Goal: Task Accomplishment & Management: Manage account settings

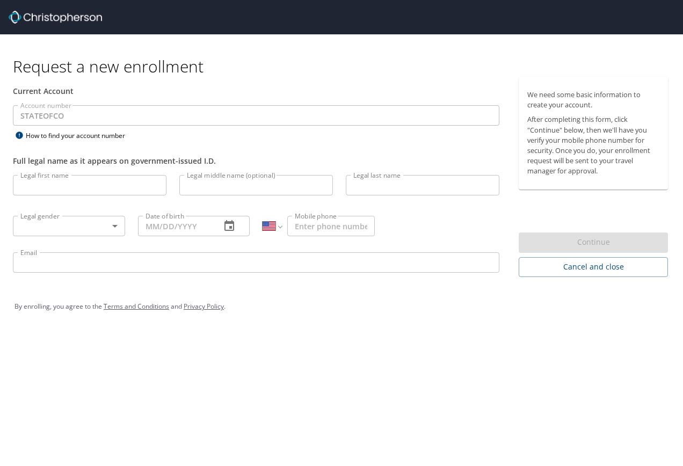
select select "US"
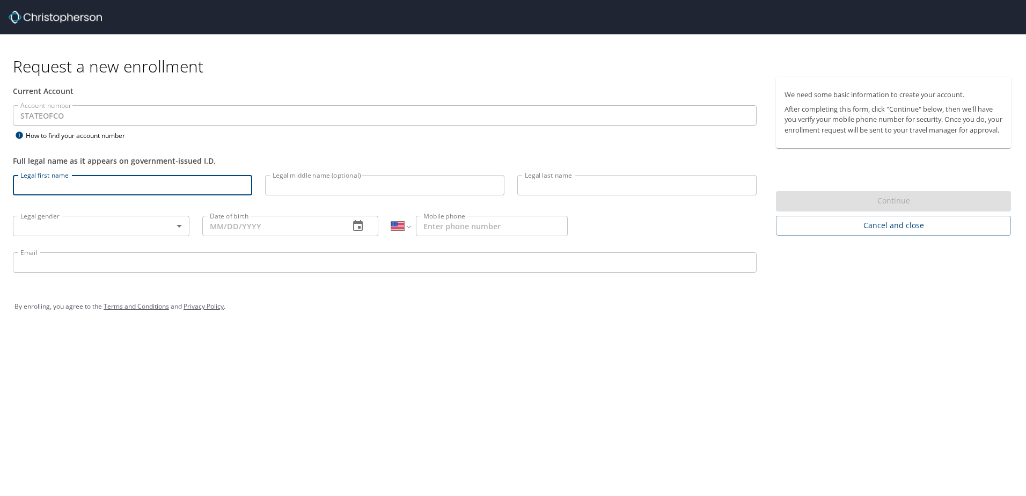
click at [47, 188] on input "Legal first name" at bounding box center [132, 185] width 239 height 20
click at [44, 188] on input "Legal first name" at bounding box center [132, 185] width 239 height 20
click at [41, 187] on input "Legal first name" at bounding box center [132, 185] width 239 height 20
type input "Jeremy"
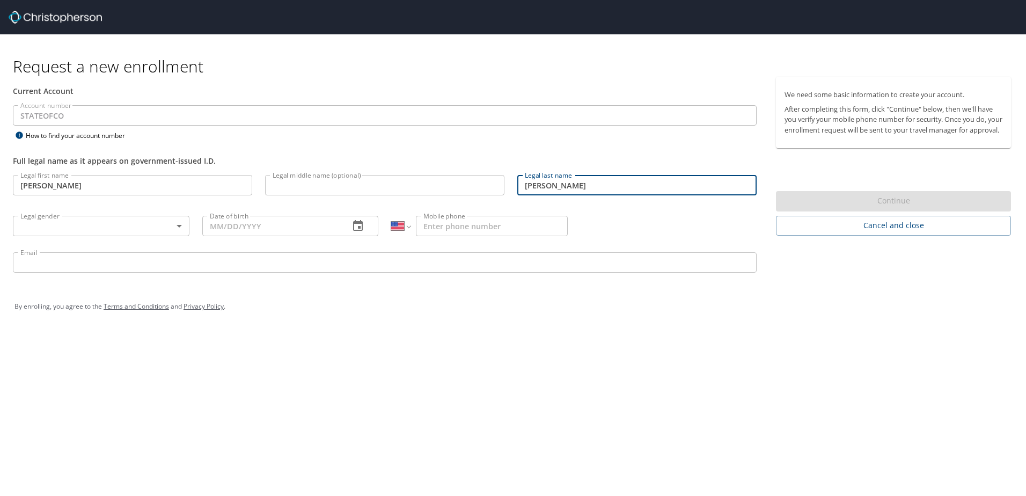
type input "Springston"
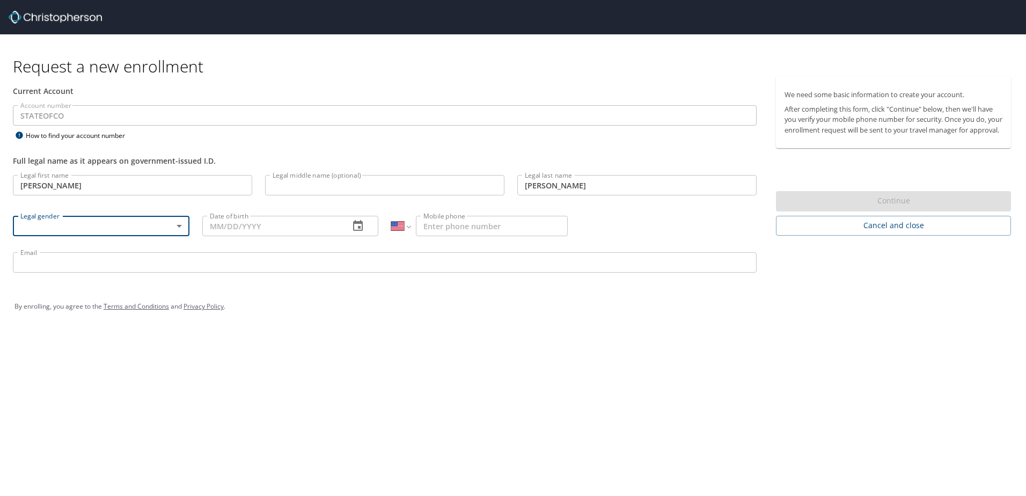
click at [180, 223] on body "Request a new enrollment Current Account Account number STATEOFCO Account numbe…" at bounding box center [513, 248] width 1026 height 496
click at [52, 267] on li "Male" at bounding box center [101, 263] width 177 height 19
type input "Male"
click at [224, 226] on input "Date of birth" at bounding box center [271, 226] width 139 height 20
type input "04/15/1978"
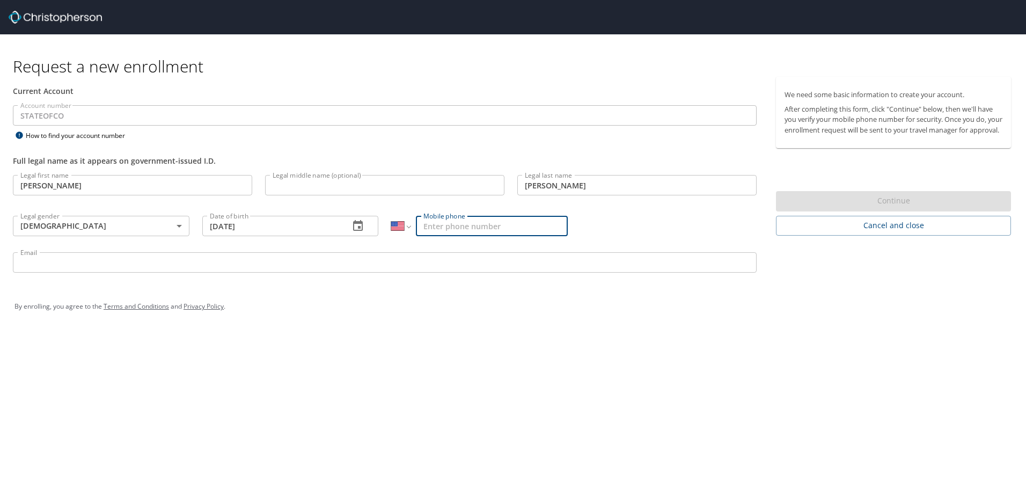
click at [434, 223] on input "Mobile phone" at bounding box center [492, 226] width 152 height 20
type input "(303) 875-3649"
click at [116, 263] on input "Email" at bounding box center [385, 262] width 744 height 20
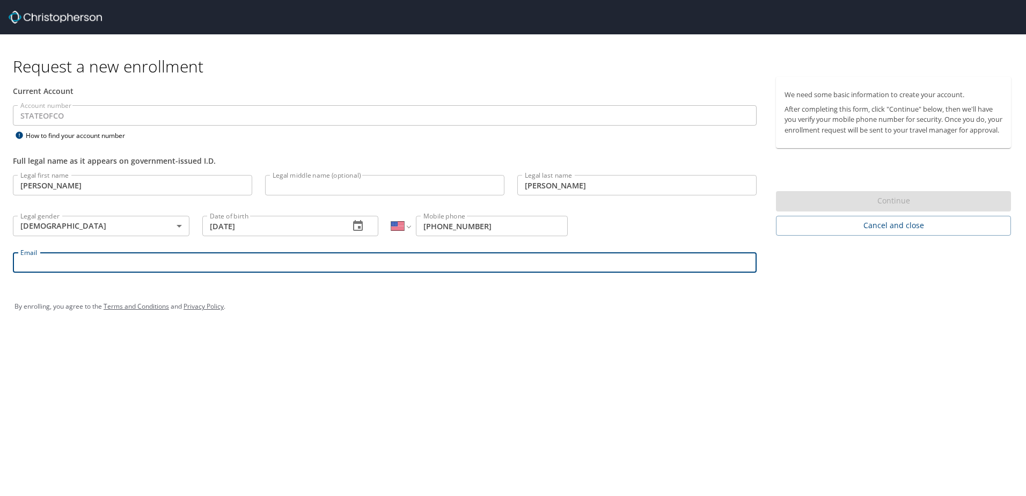
click at [105, 263] on input "Email" at bounding box center [385, 262] width 744 height 20
type input "jeremy.springston@dhha.org"
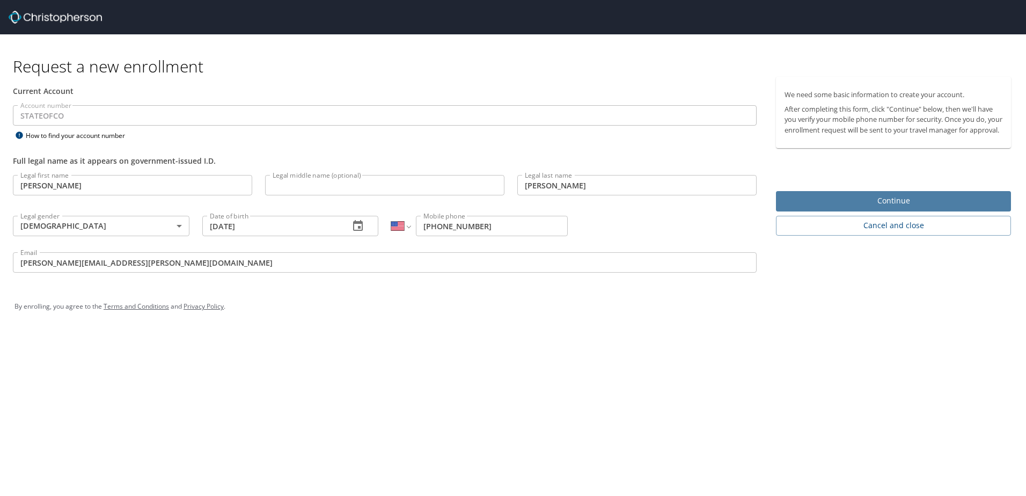
click at [682, 208] on span "Continue" at bounding box center [894, 200] width 218 height 13
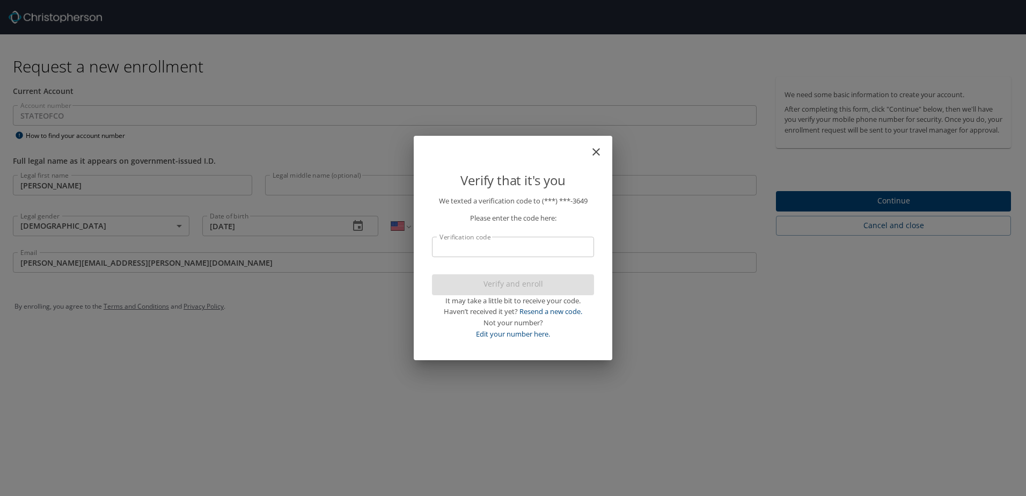
click at [468, 250] on input "Verification code" at bounding box center [513, 247] width 162 height 20
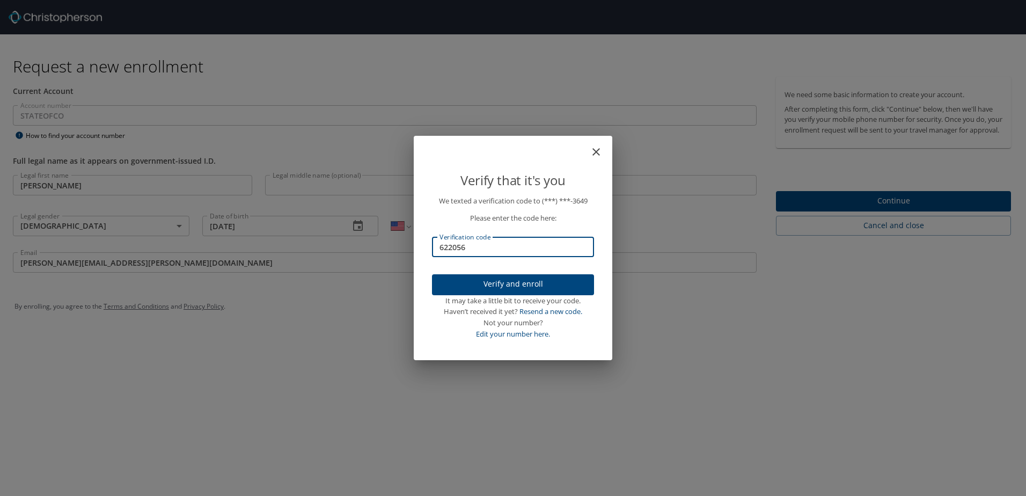
type input "622056"
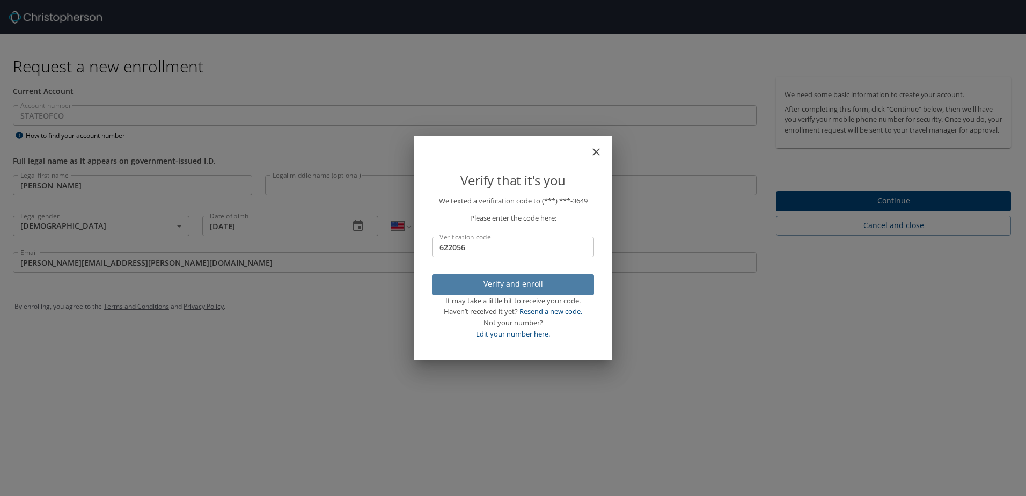
click at [513, 286] on span "Verify and enroll" at bounding box center [513, 284] width 145 height 13
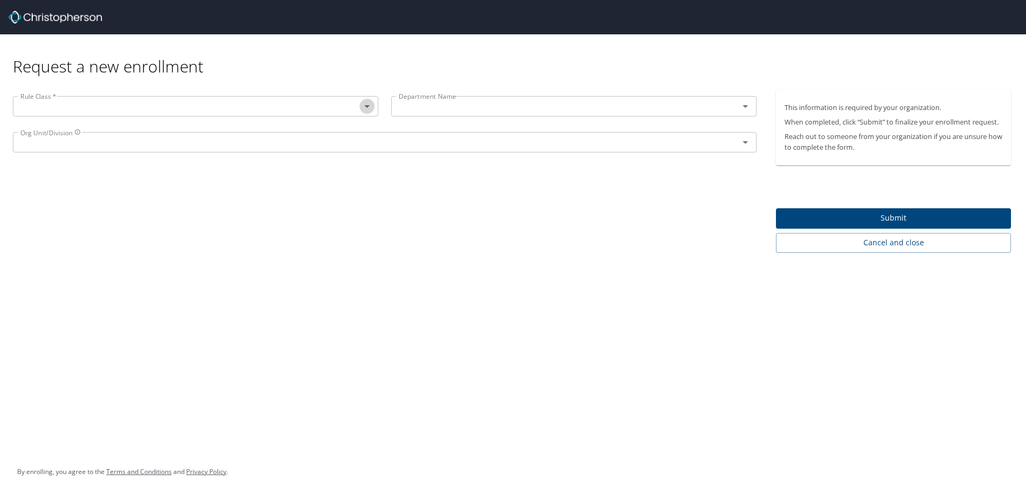
click at [369, 107] on icon "Open" at bounding box center [367, 106] width 13 height 13
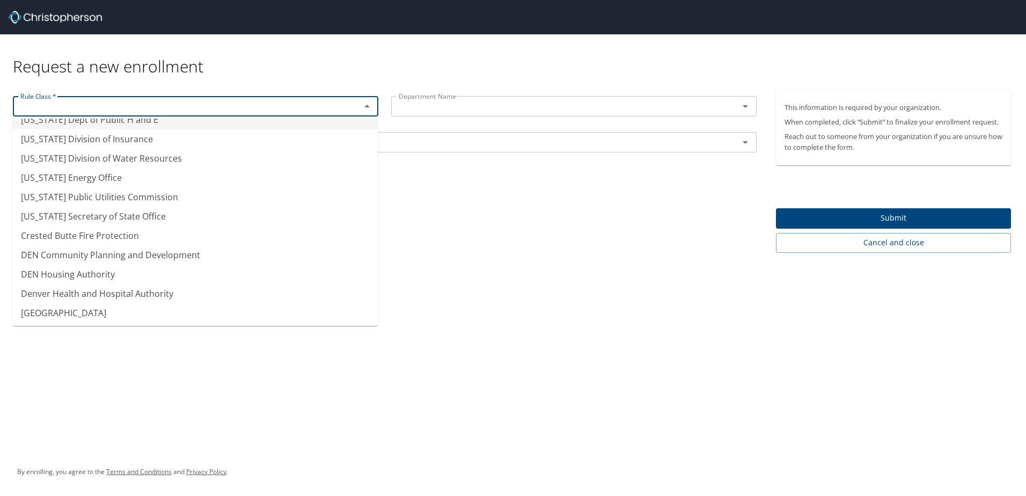
scroll to position [53, 0]
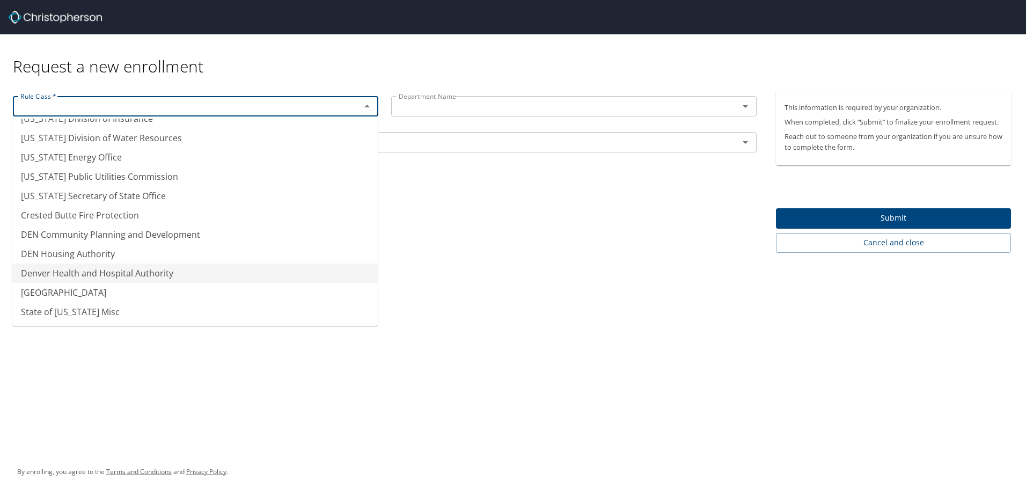
click at [136, 271] on li "Denver Health and Hospital Authority" at bounding box center [195, 273] width 366 height 19
type input "Denver Health and Hospital Authority"
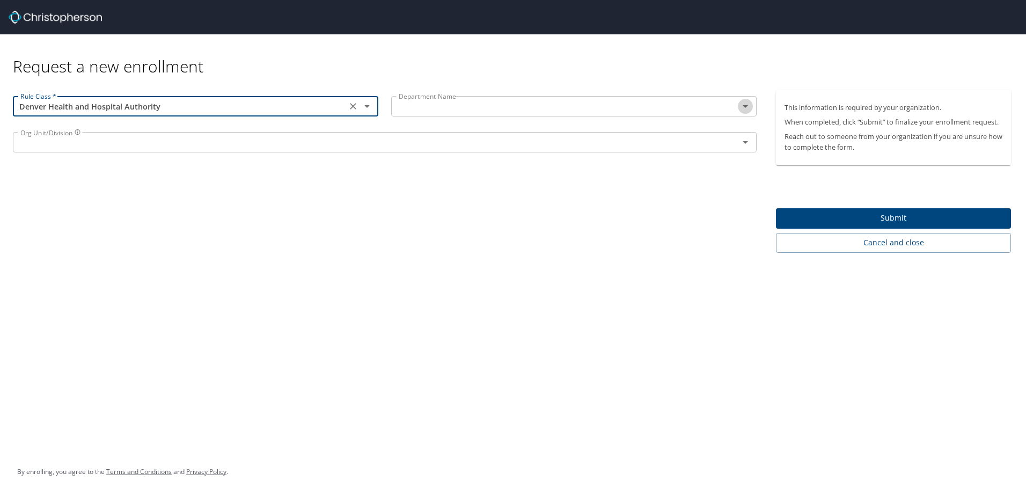
click at [682, 108] on icon "Open" at bounding box center [745, 106] width 13 height 13
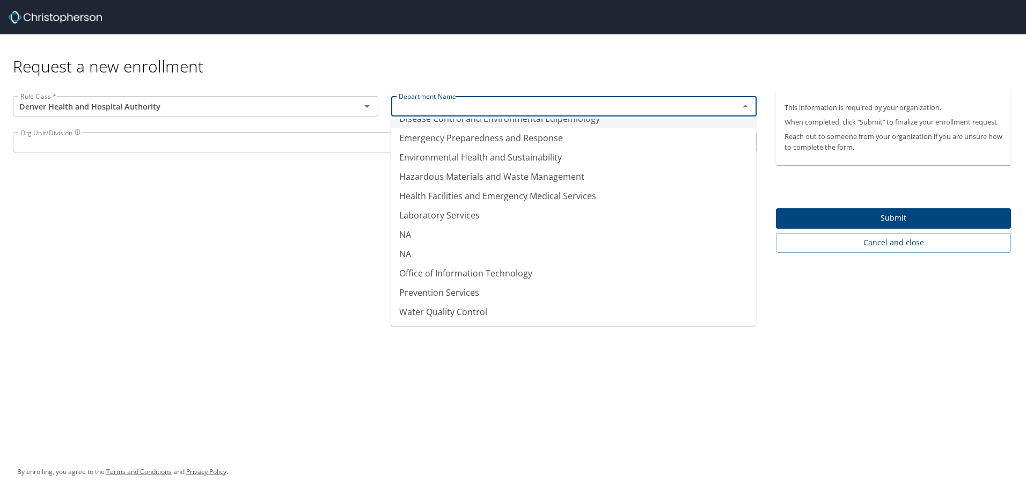
scroll to position [0, 0]
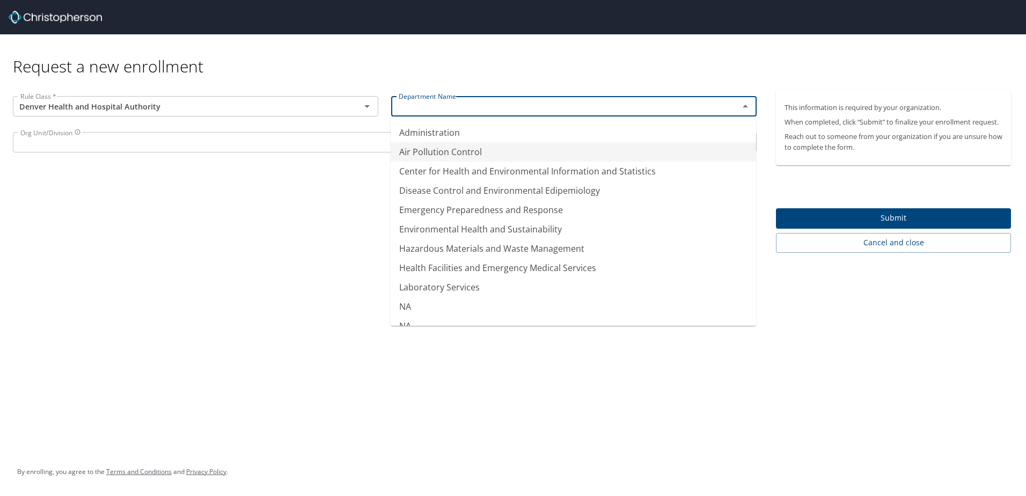
type input "Air Pollution Control"
click at [682, 367] on div "Request a new enrollment Rule Class * Denver Health and Hospital Authority Rule…" at bounding box center [513, 248] width 1026 height 496
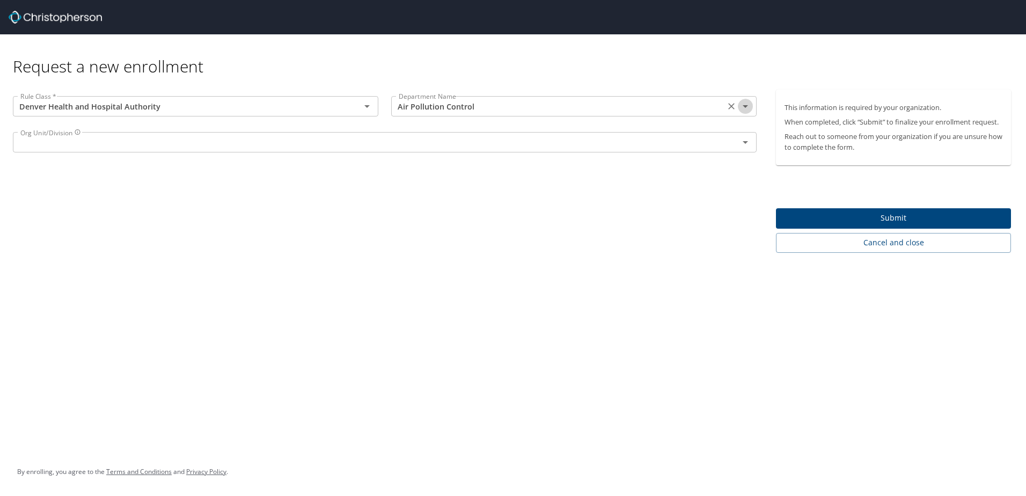
click at [682, 106] on icon "Open" at bounding box center [745, 106] width 13 height 13
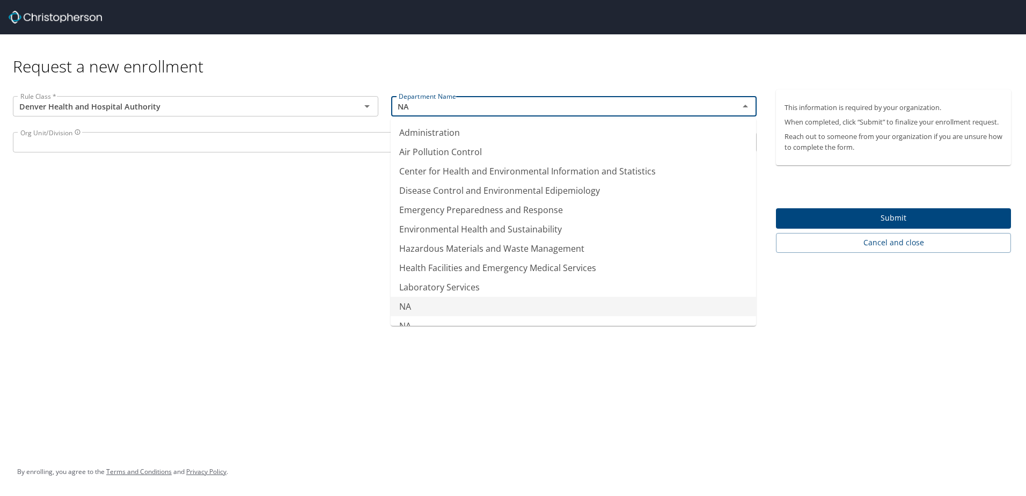
click at [282, 365] on div "Request a new enrollment Rule Class * Denver Health and Hospital Authority Rule…" at bounding box center [513, 248] width 1026 height 496
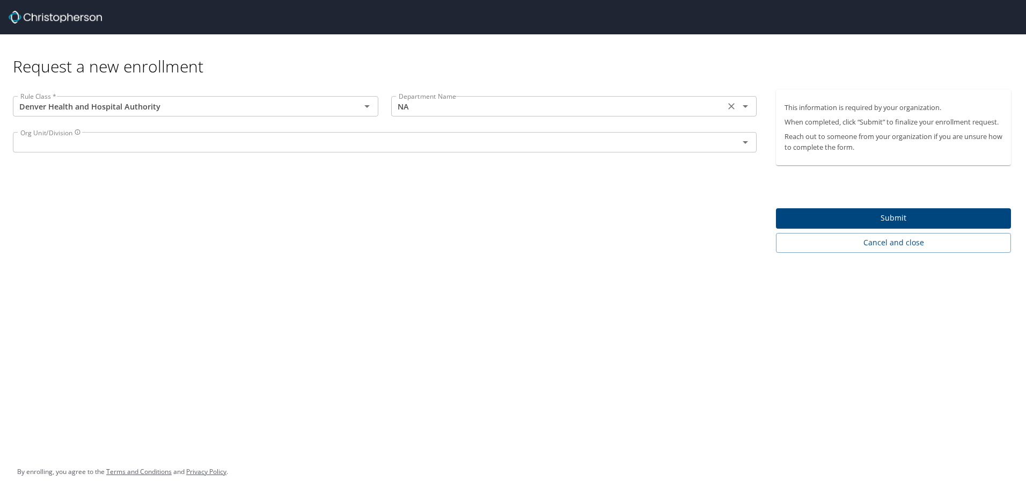
click at [682, 106] on icon "Open" at bounding box center [745, 106] width 5 height 3
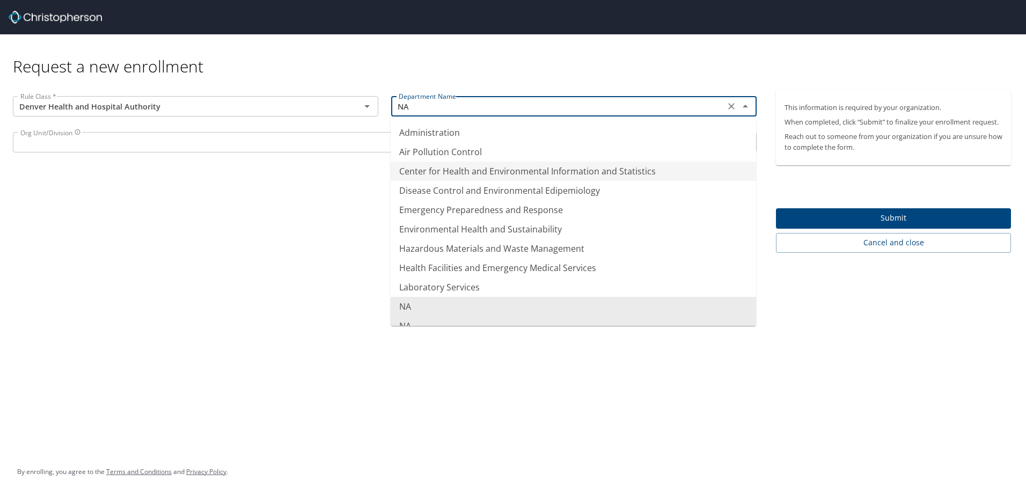
type input "Center for Health and Environmental Information and Statistics"
click at [156, 244] on div "Rule Class * Denver Health and Hospital Authority Rule Class * Department Name …" at bounding box center [385, 171] width 770 height 163
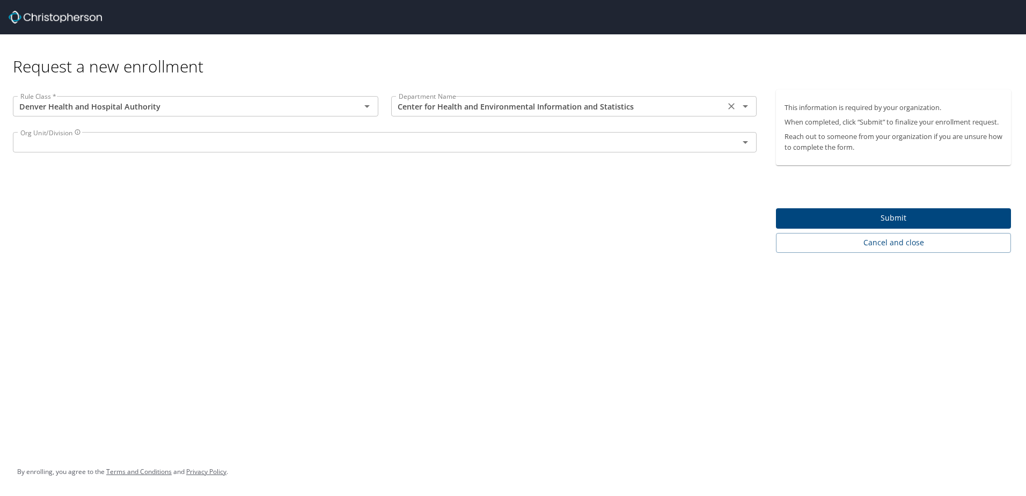
click at [675, 107] on input "Center for Health and Environmental Information and Statistics" at bounding box center [558, 106] width 327 height 14
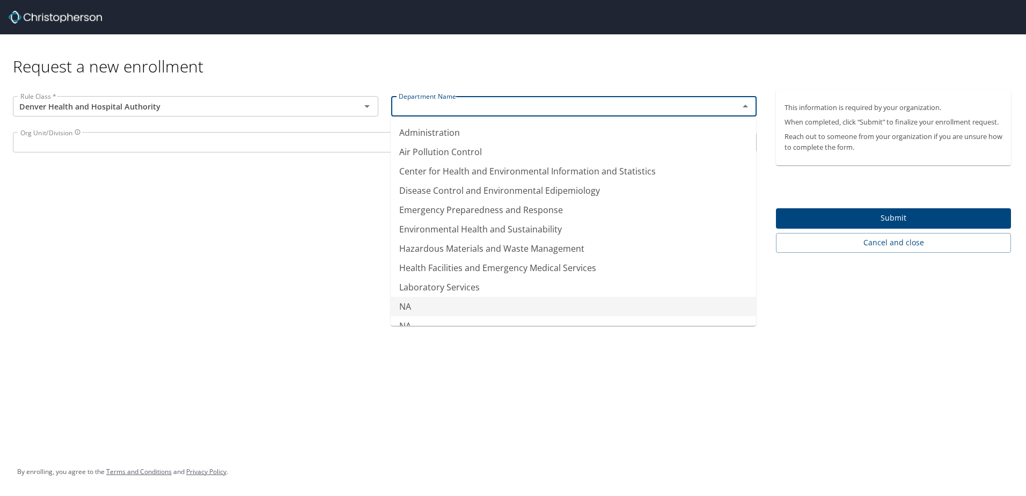
type input "NA"
click at [199, 366] on div "Request a new enrollment Rule Class * Denver Health and Hospital Authority Rule…" at bounding box center [513, 248] width 1026 height 496
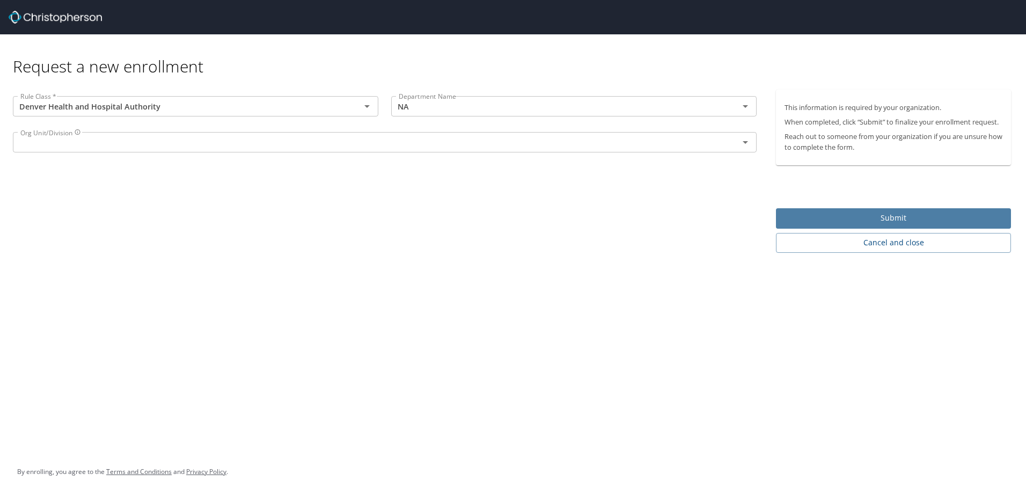
click at [682, 217] on span "Submit" at bounding box center [894, 218] width 218 height 13
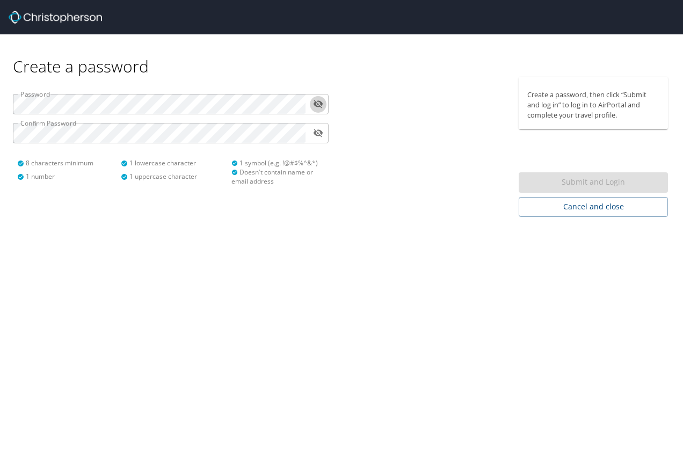
click at [319, 105] on icon "toggle password visibility" at bounding box center [318, 104] width 10 height 10
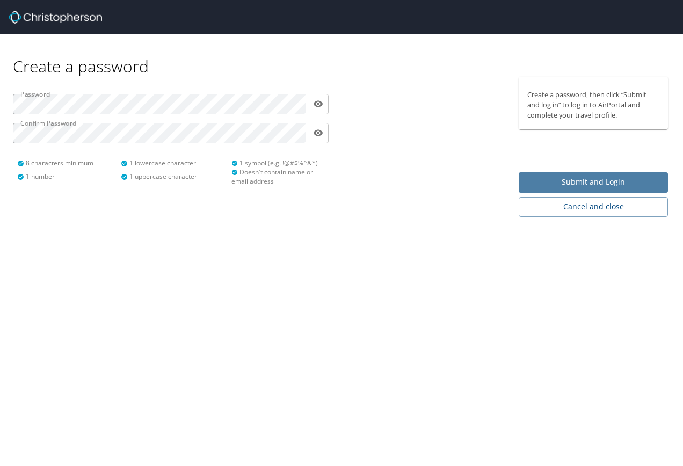
click at [579, 184] on span "Submit and Login" at bounding box center [593, 182] width 132 height 13
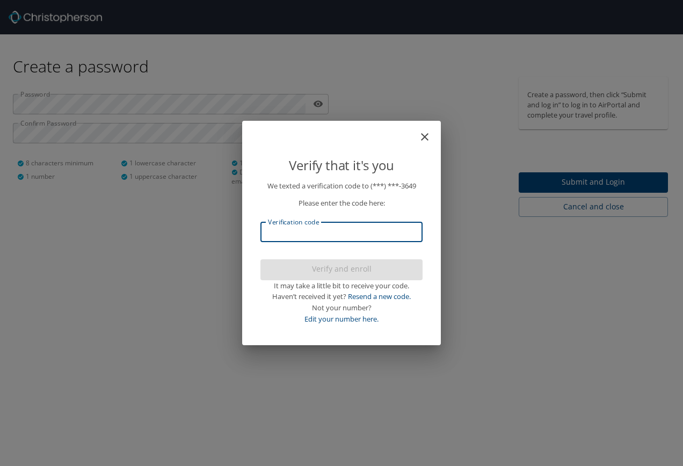
click at [297, 235] on input "Verification code" at bounding box center [341, 232] width 162 height 20
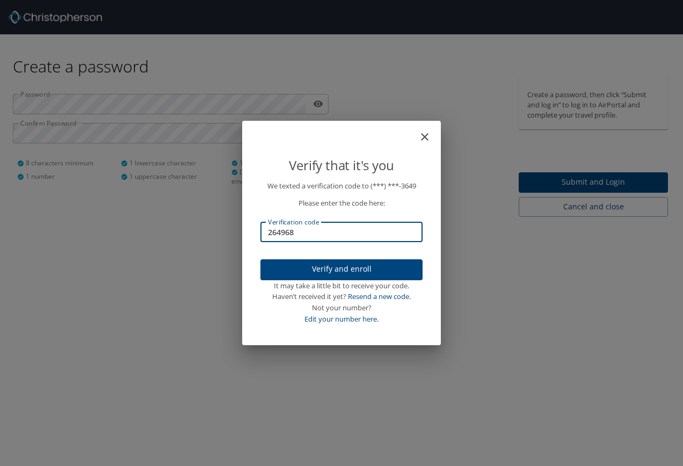
type input "264968"
click at [351, 271] on span "Verify and enroll" at bounding box center [341, 269] width 145 height 13
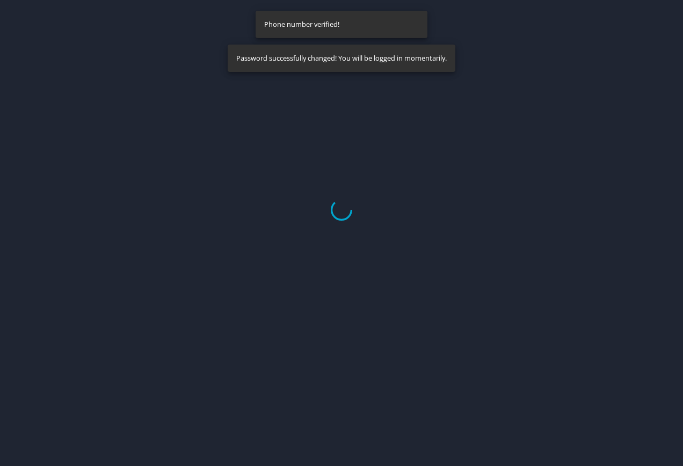
select select "US"
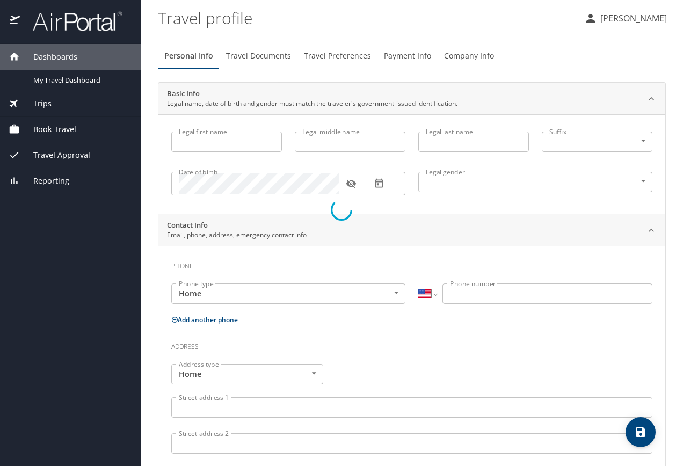
type input "Jeremy"
type input "Springston"
type input "Male"
select select "US"
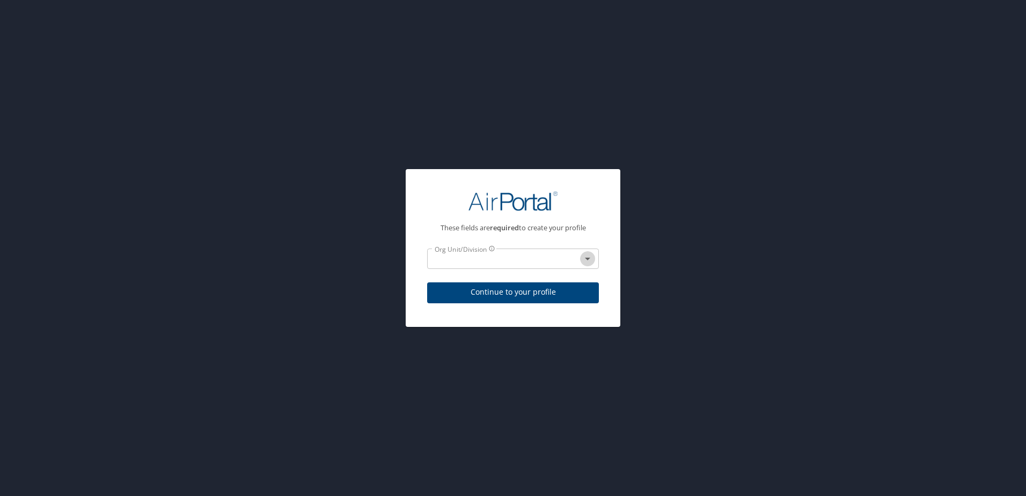
click at [591, 257] on icon "Open" at bounding box center [587, 258] width 13 height 13
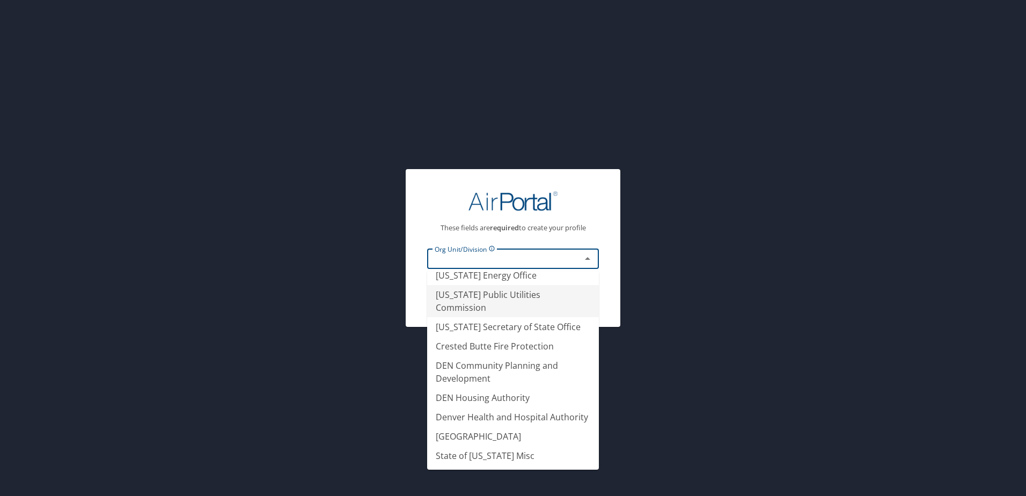
scroll to position [113, 0]
click at [470, 407] on li "Denver Health and Hospital Authority" at bounding box center [513, 416] width 172 height 19
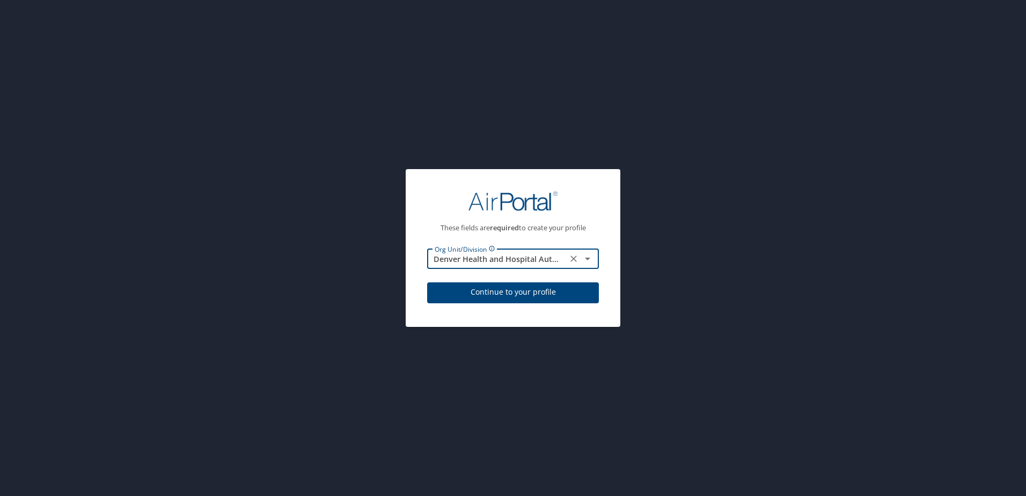
type input "Denver Health and Hospital Authority"
click at [518, 291] on span "Continue to your profile" at bounding box center [513, 292] width 155 height 13
select select "US"
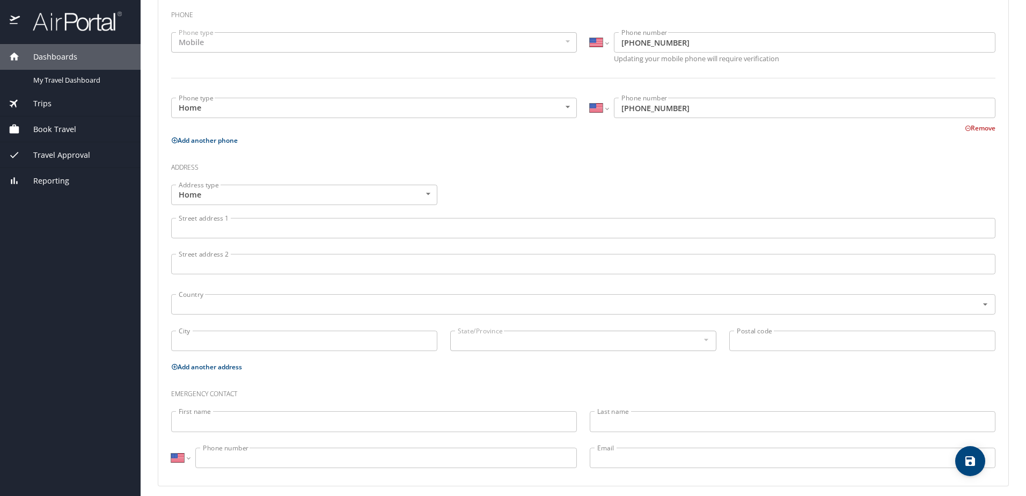
scroll to position [259, 0]
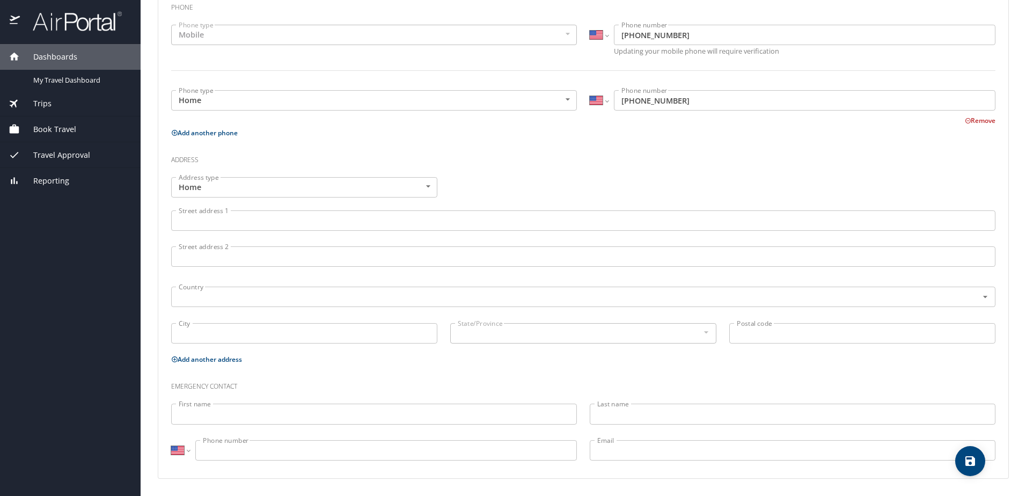
click at [224, 223] on input "Street address 1" at bounding box center [583, 220] width 825 height 20
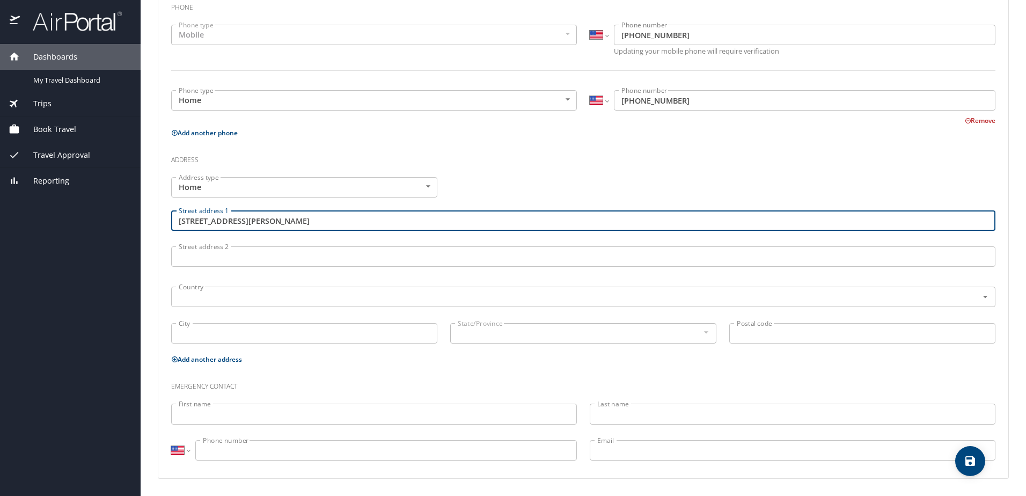
type input "397 Rose Finch Circle"
click at [205, 338] on input "City" at bounding box center [304, 333] width 266 height 20
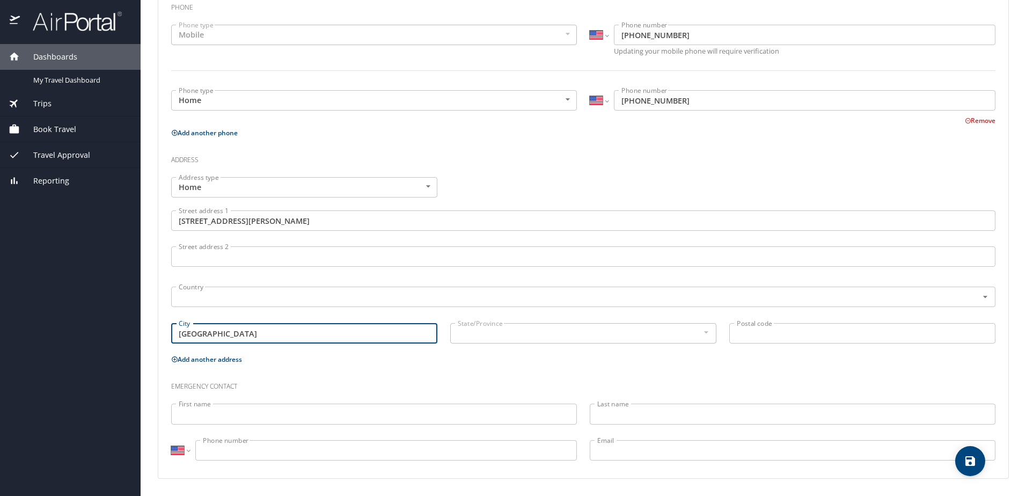
click at [682, 332] on div at bounding box center [706, 332] width 12 height 13
type input "Highlands Ranch"
click at [682, 331] on div at bounding box center [706, 332] width 12 height 13
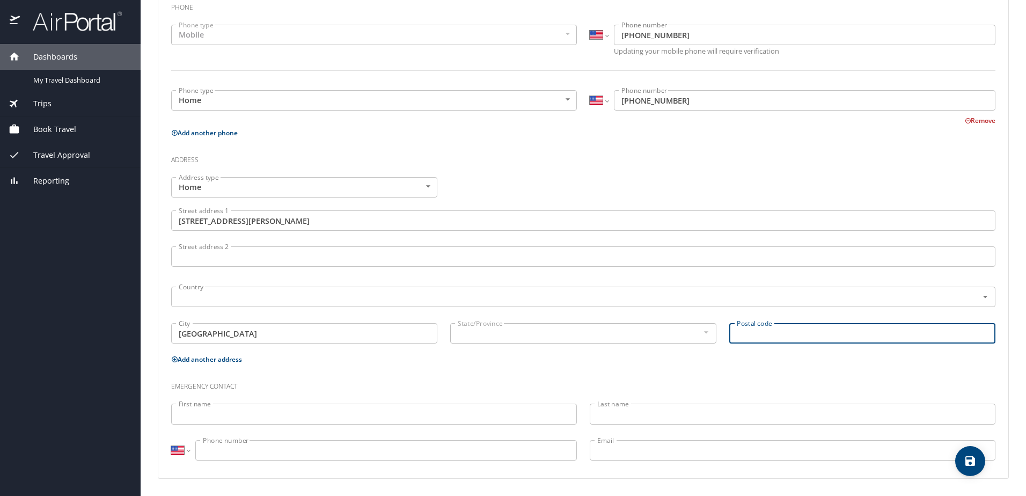
click at [682, 327] on input "Postal code" at bounding box center [863, 333] width 266 height 20
type input "80129"
click at [682, 336] on div at bounding box center [706, 332] width 12 height 13
click at [682, 334] on div at bounding box center [706, 332] width 12 height 13
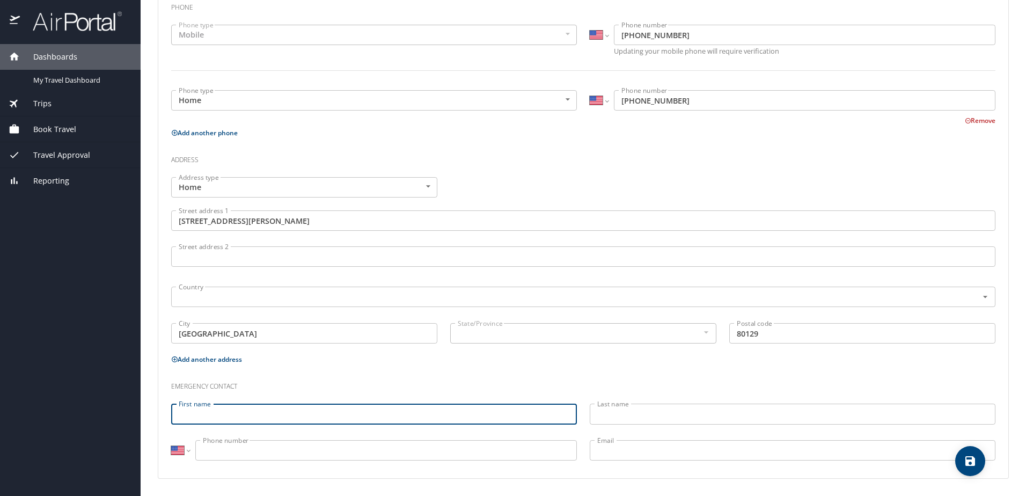
click at [220, 414] on input "First name" at bounding box center [374, 414] width 406 height 20
type input "Sheilah"
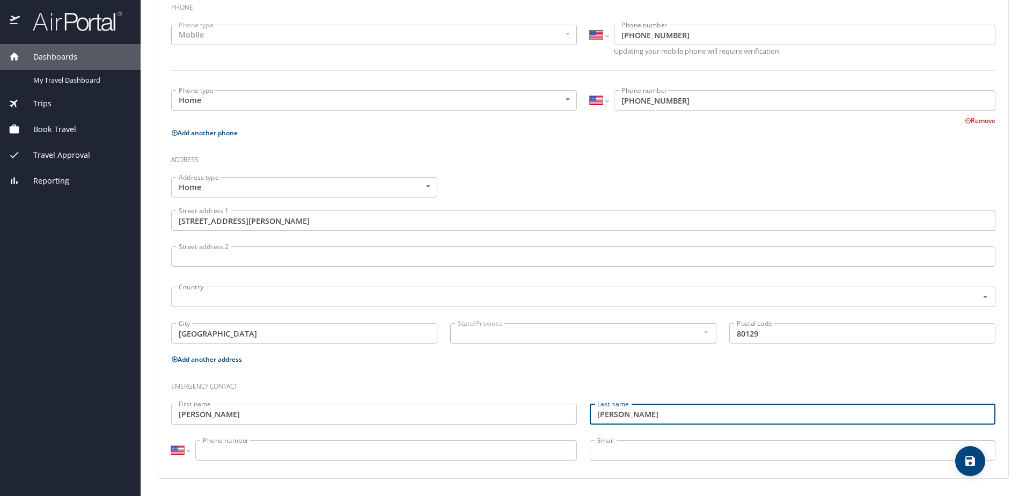
type input "Springston"
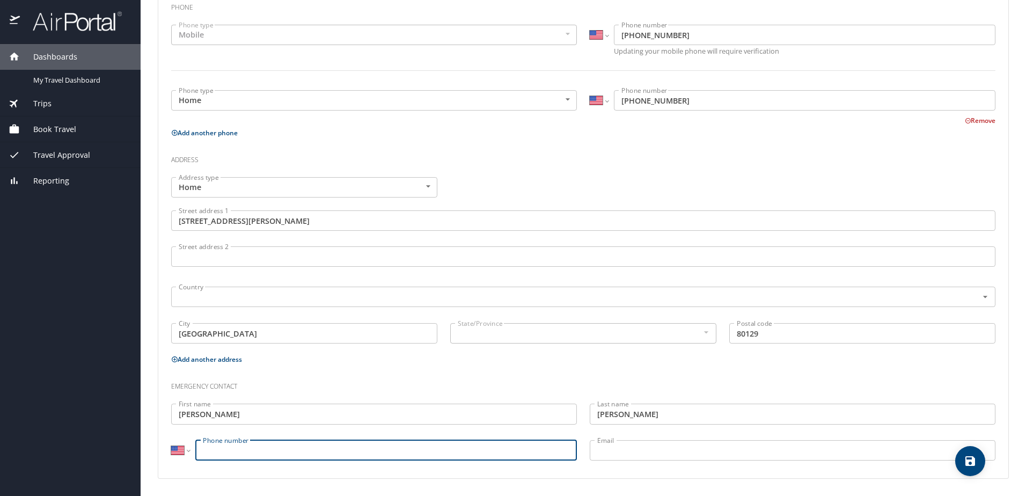
click at [227, 454] on input "Phone number" at bounding box center [386, 450] width 382 height 20
drag, startPoint x: 223, startPoint y: 449, endPoint x: 265, endPoint y: 449, distance: 42.4
click at [265, 449] on input "(303) 869-8659" at bounding box center [386, 450] width 382 height 20
type input "(303) 596-8659"
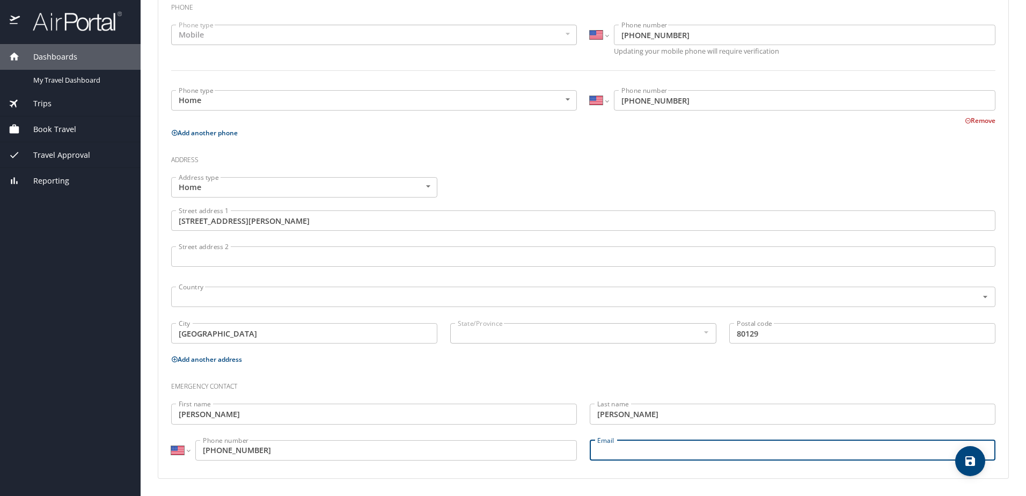
click at [604, 451] on input "Email" at bounding box center [793, 450] width 406 height 20
type input "sddunham@yahoo.com"
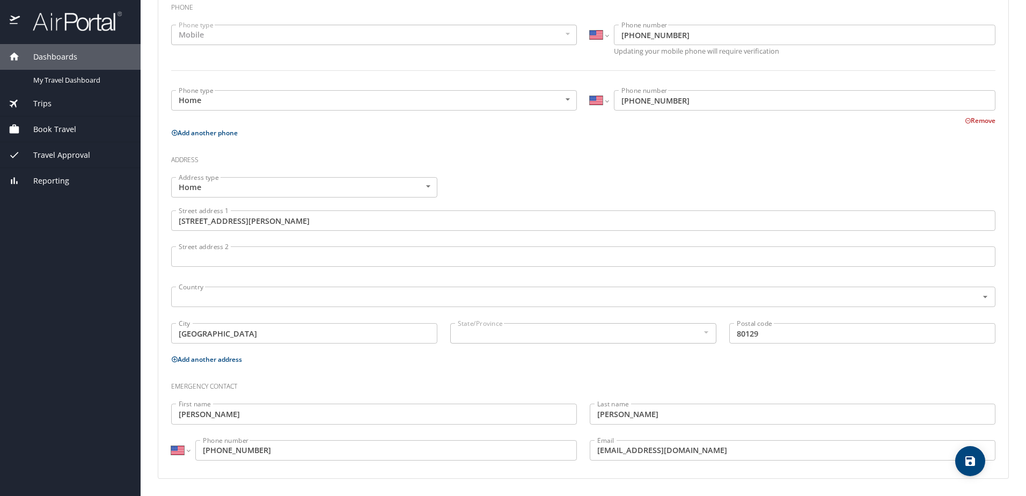
click at [682, 334] on div at bounding box center [706, 332] width 12 height 13
click at [682, 298] on icon "Open" at bounding box center [985, 297] width 11 height 11
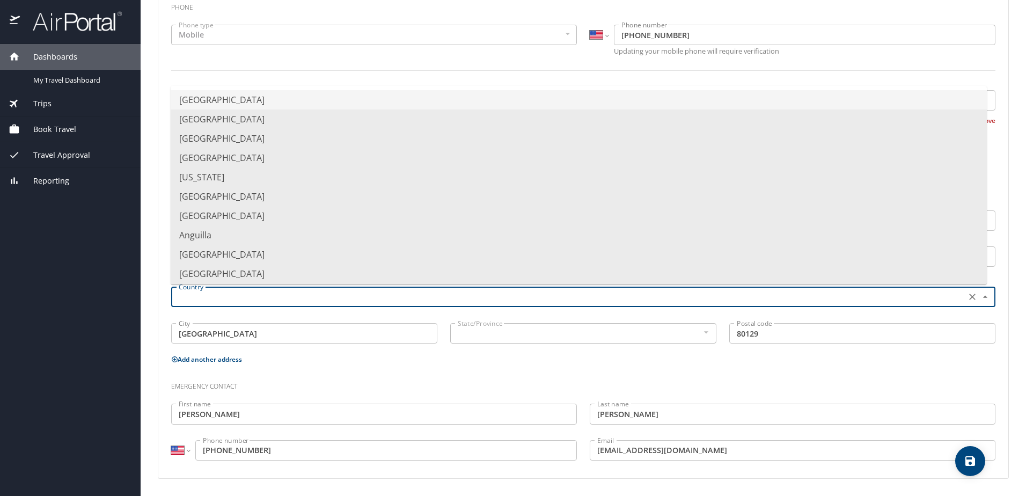
click at [217, 100] on li "United States of America" at bounding box center [579, 99] width 817 height 19
type input "United States of America"
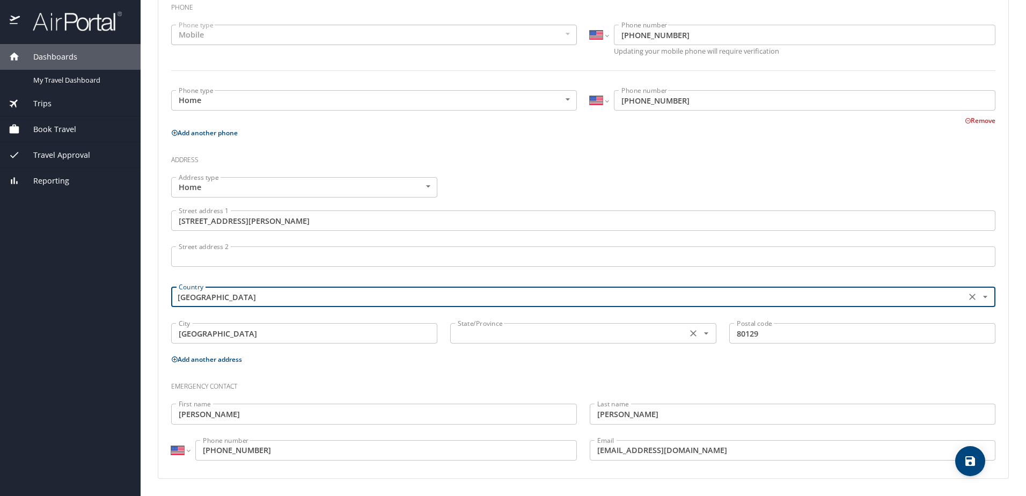
click at [682, 336] on icon "Open" at bounding box center [706, 333] width 11 height 11
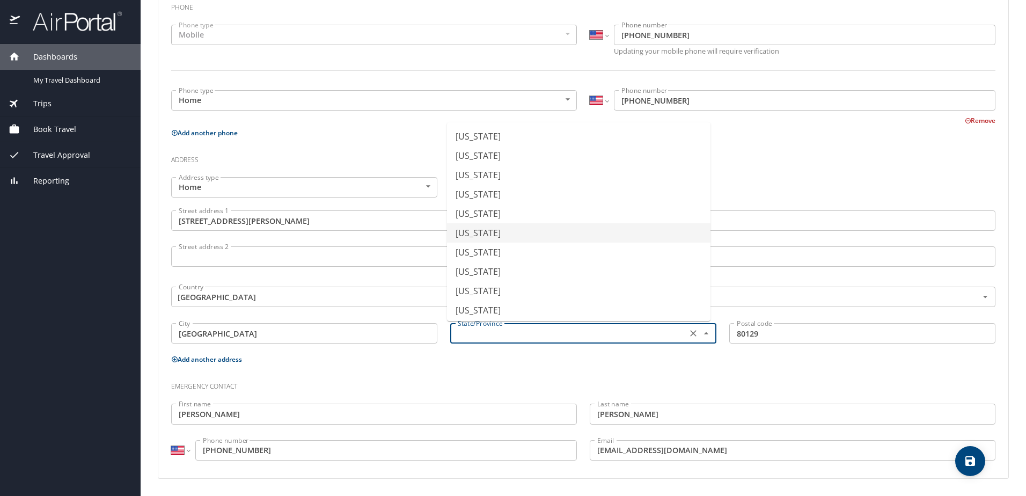
click at [470, 236] on li "Colorado" at bounding box center [579, 232] width 264 height 19
type input "Colorado"
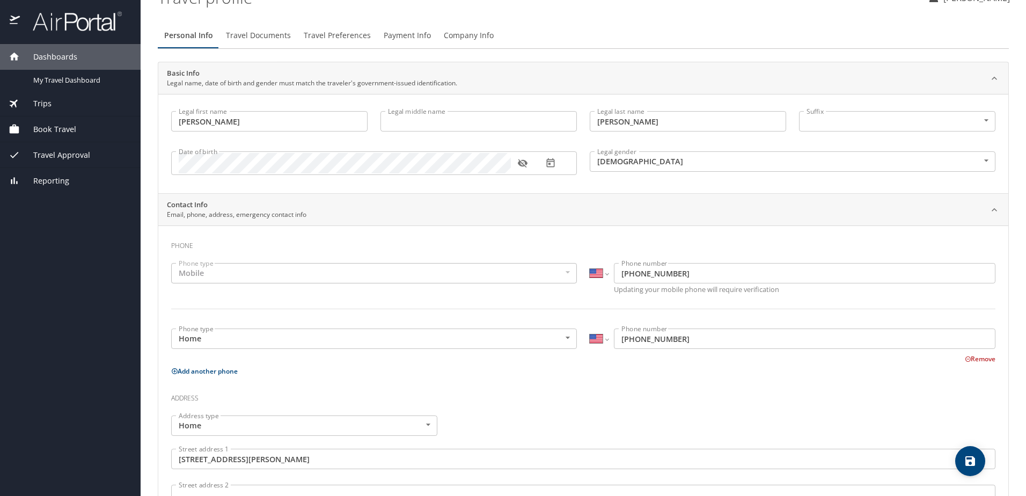
scroll to position [0, 0]
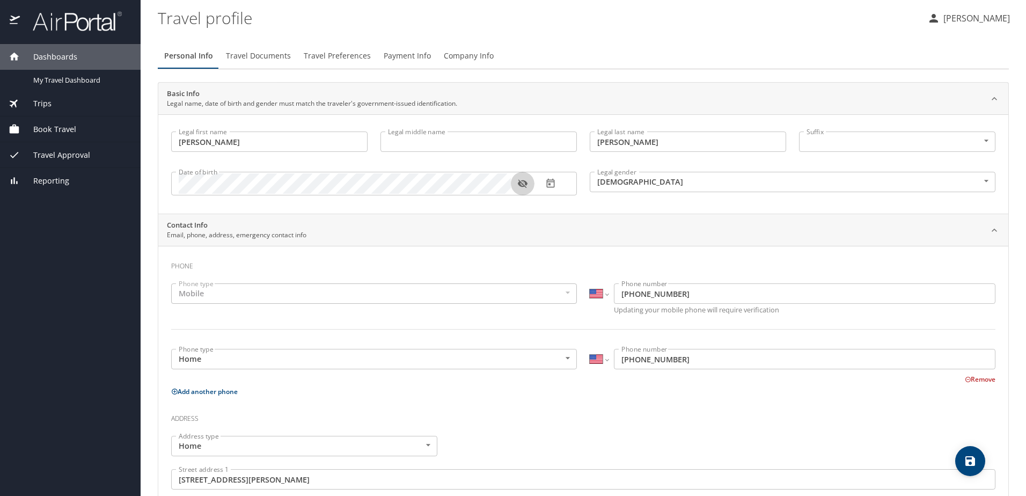
click at [525, 185] on icon "button" at bounding box center [523, 183] width 11 height 11
click at [525, 185] on icon "button" at bounding box center [523, 183] width 10 height 7
click at [411, 144] on input "Legal middle name" at bounding box center [479, 142] width 196 height 20
type input "Steven"
click at [682, 463] on icon "save" at bounding box center [971, 461] width 10 height 10
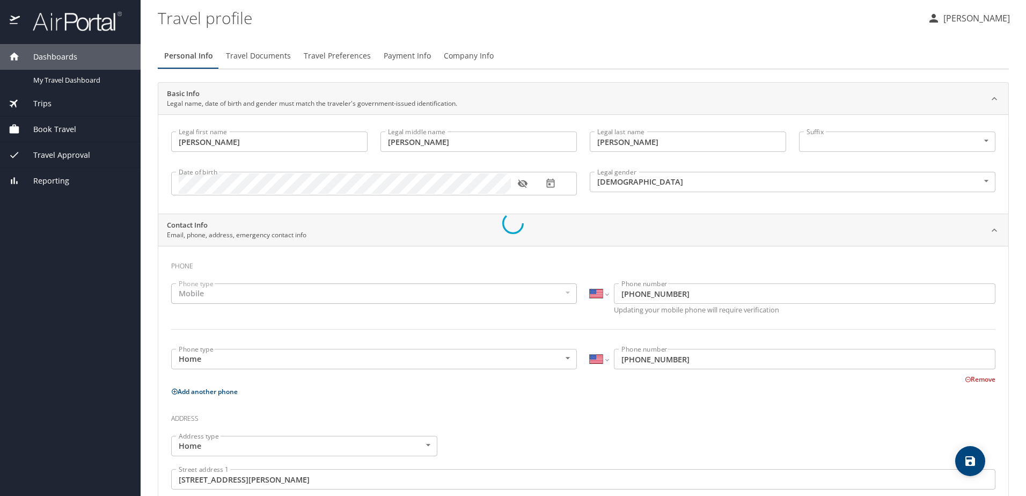
select select "US"
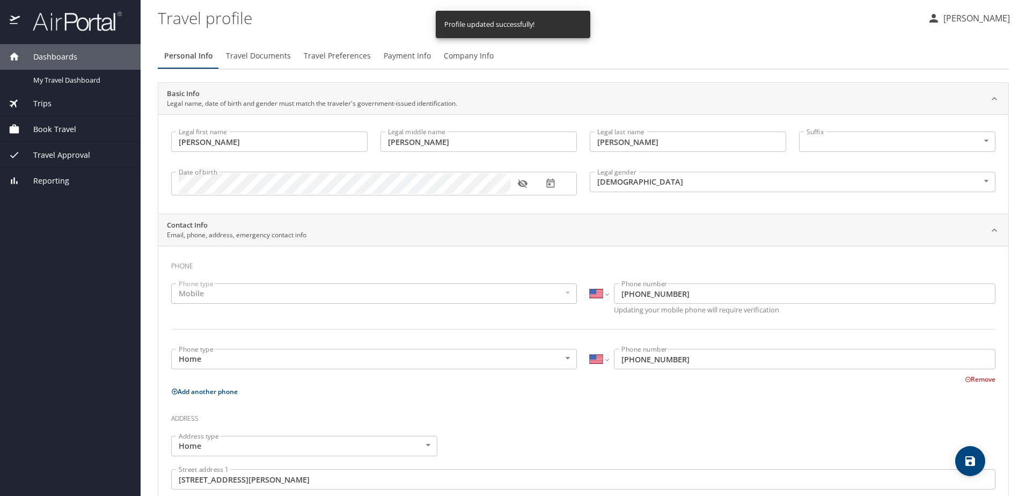
select select "US"
click at [244, 60] on span "Travel Documents" at bounding box center [258, 55] width 65 height 13
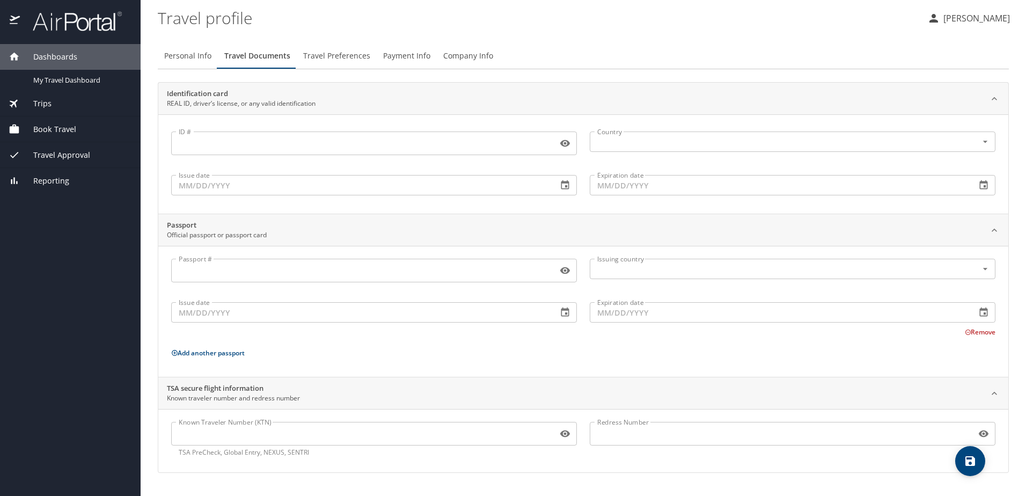
click at [216, 144] on input "ID #" at bounding box center [362, 143] width 382 height 20
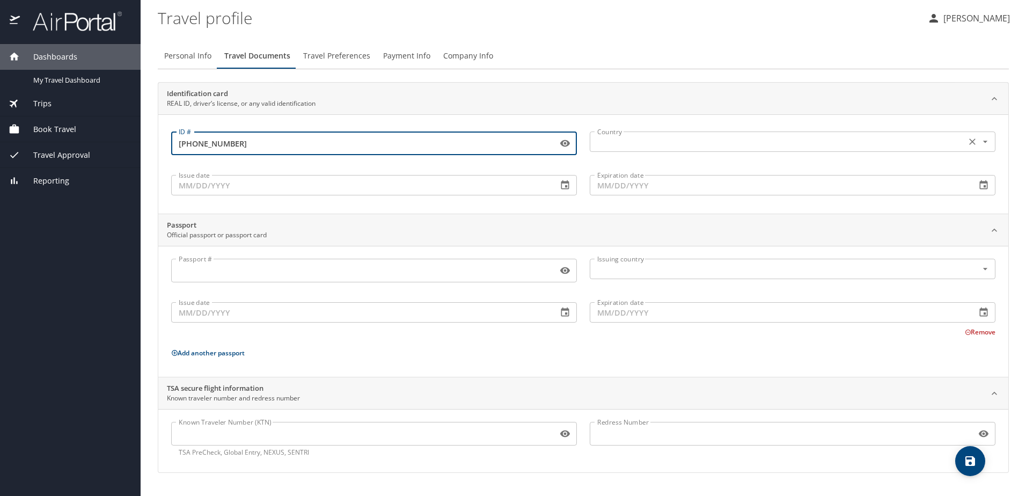
click at [682, 141] on icon "Open" at bounding box center [985, 141] width 11 height 11
type input "92-220-7901"
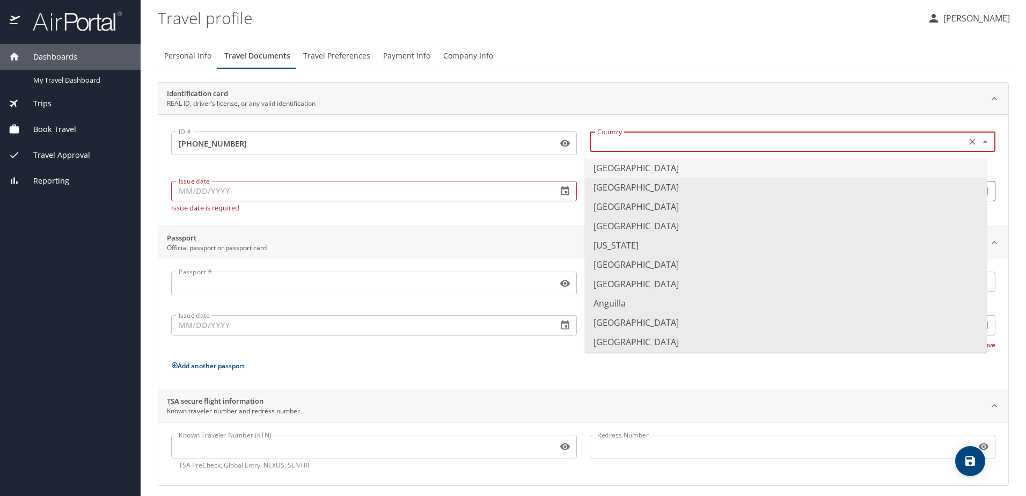
click at [666, 164] on li "United States of America" at bounding box center [786, 167] width 402 height 19
type input "United States of America"
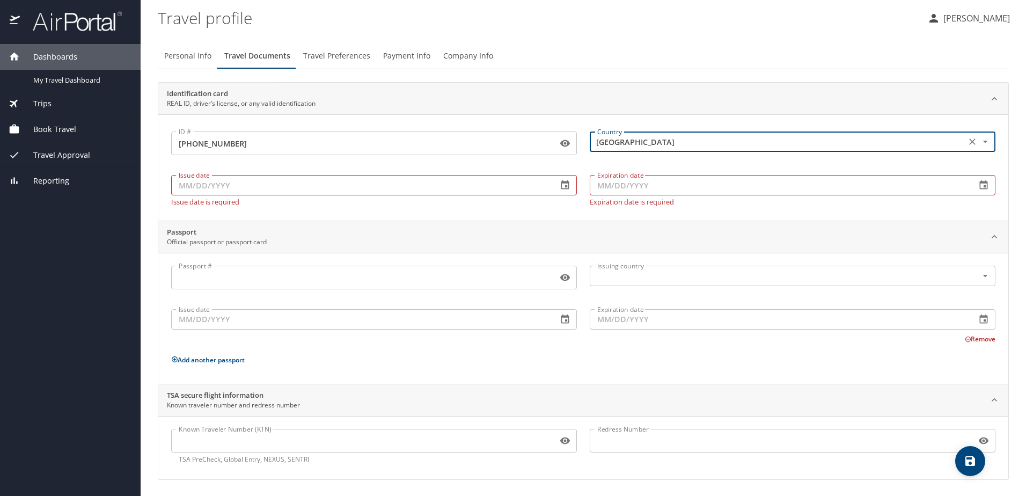
click at [186, 185] on input "Issue date" at bounding box center [360, 185] width 378 height 20
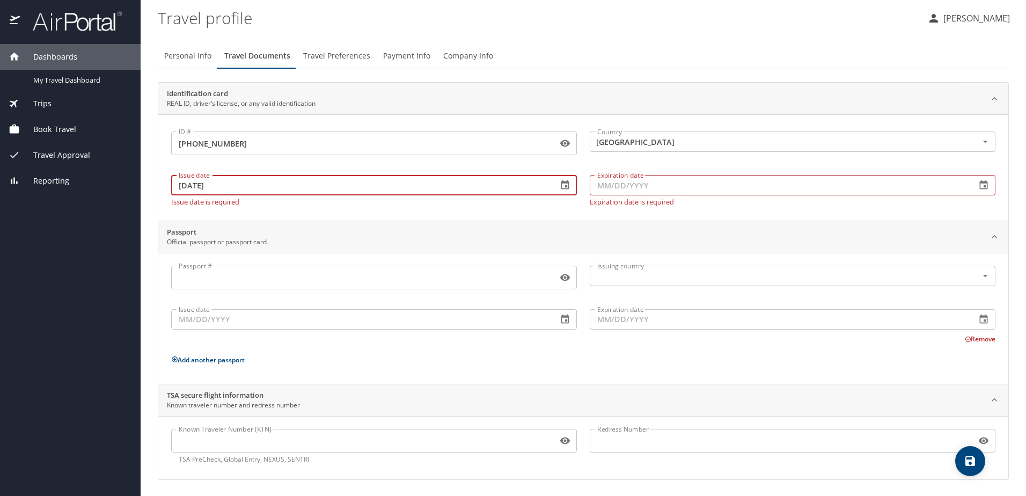
type input "03/02/2024"
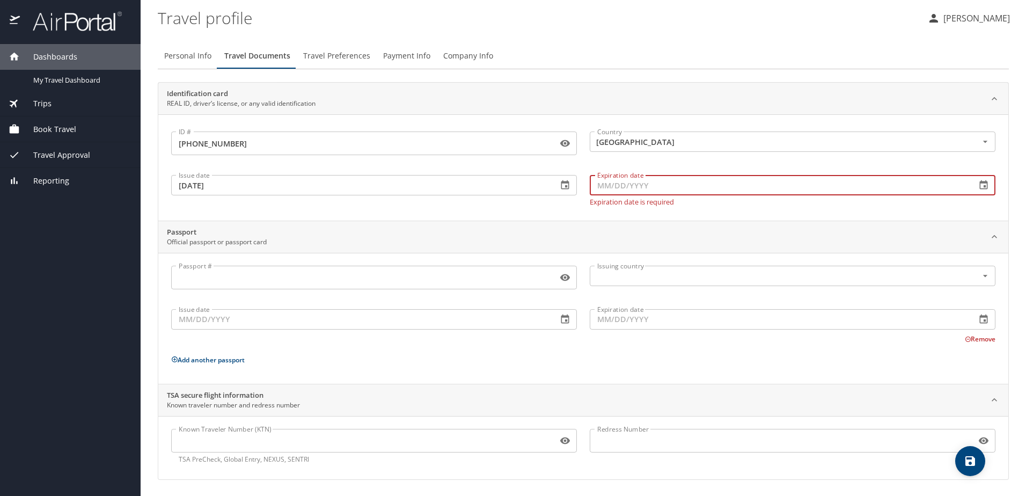
click at [599, 182] on input "Expiration date" at bounding box center [779, 185] width 378 height 20
type input "04/15/2029"
click at [308, 137] on input "92-220-7901" at bounding box center [362, 143] width 382 height 20
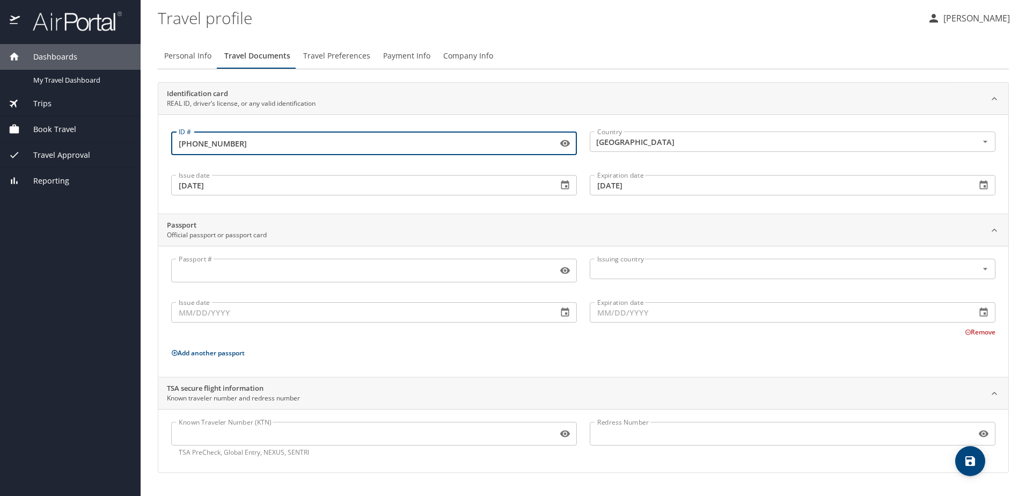
click at [682, 462] on icon "save" at bounding box center [971, 461] width 10 height 10
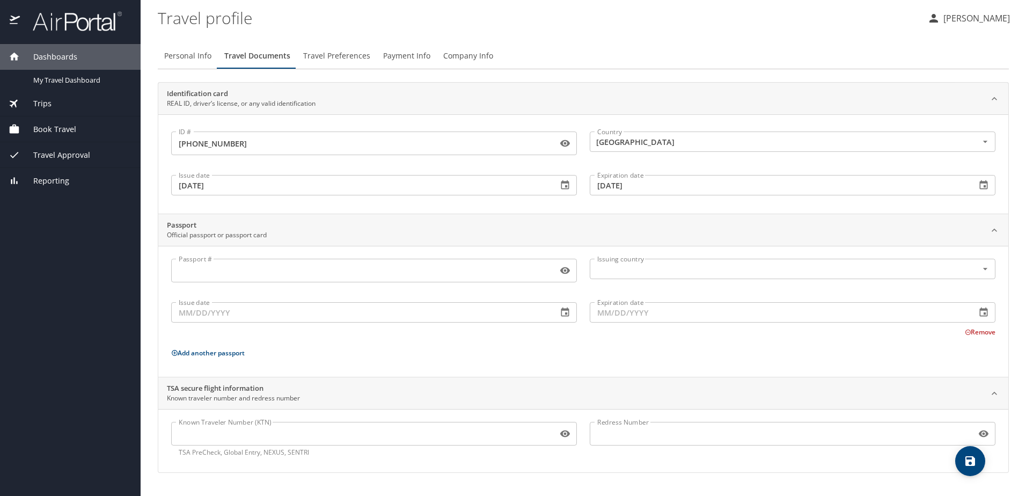
click at [346, 56] on span "Travel Preferences" at bounding box center [336, 55] width 67 height 13
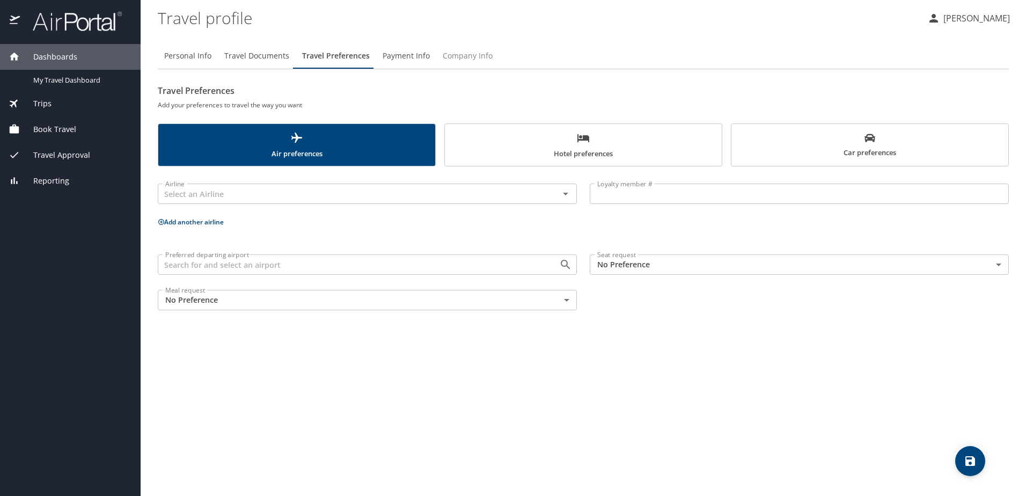
click at [458, 54] on span "Company Info" at bounding box center [468, 55] width 50 height 13
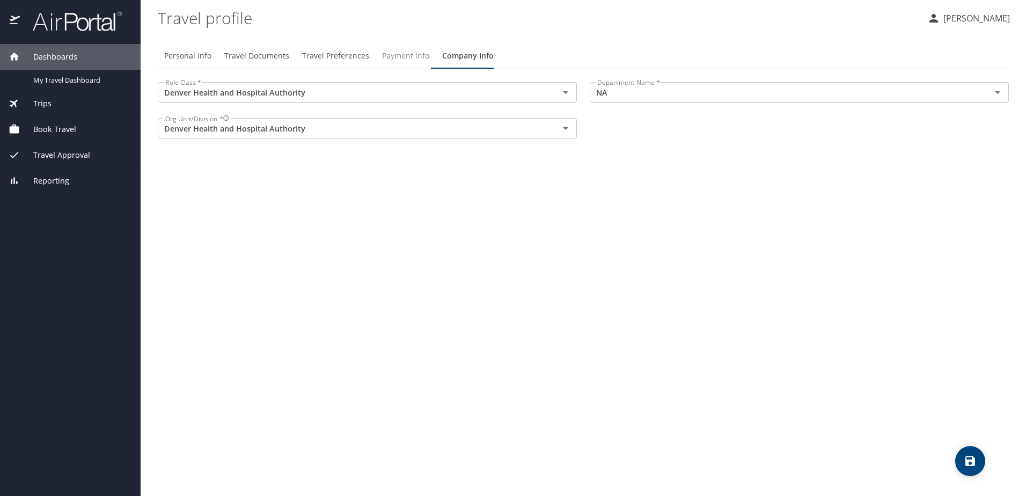
click at [412, 54] on span "Payment Info" at bounding box center [405, 55] width 47 height 13
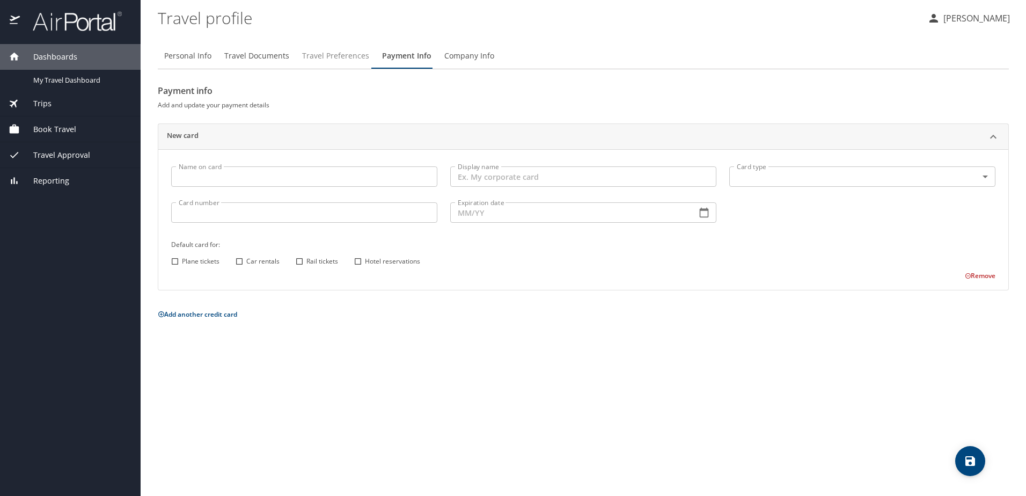
click at [330, 55] on span "Travel Preferences" at bounding box center [335, 55] width 67 height 13
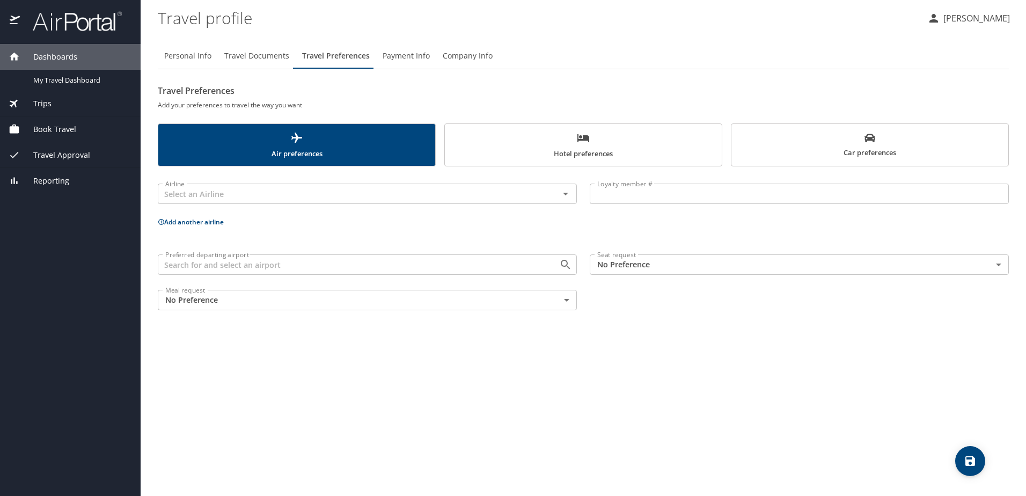
click at [185, 60] on span "Personal Info" at bounding box center [187, 55] width 47 height 13
select select "US"
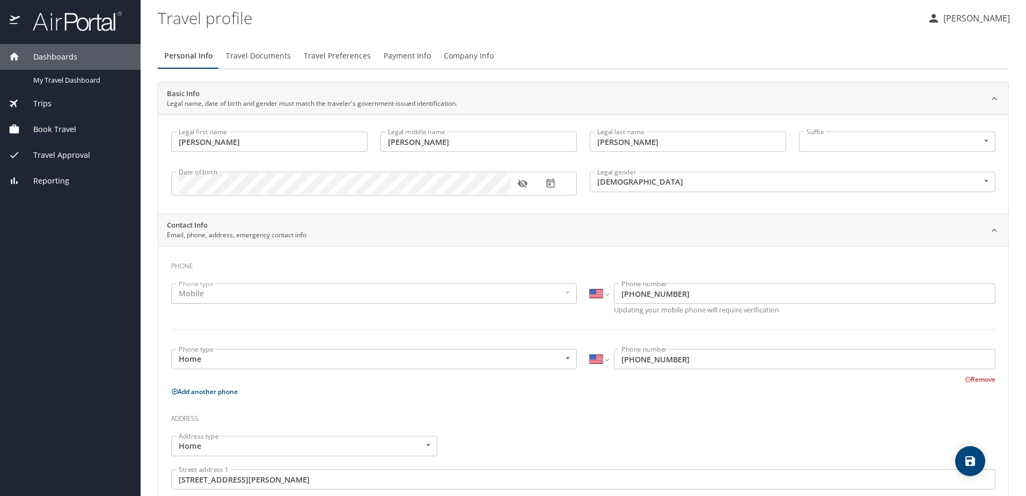
click at [51, 128] on span "Book Travel" at bounding box center [48, 129] width 56 height 12
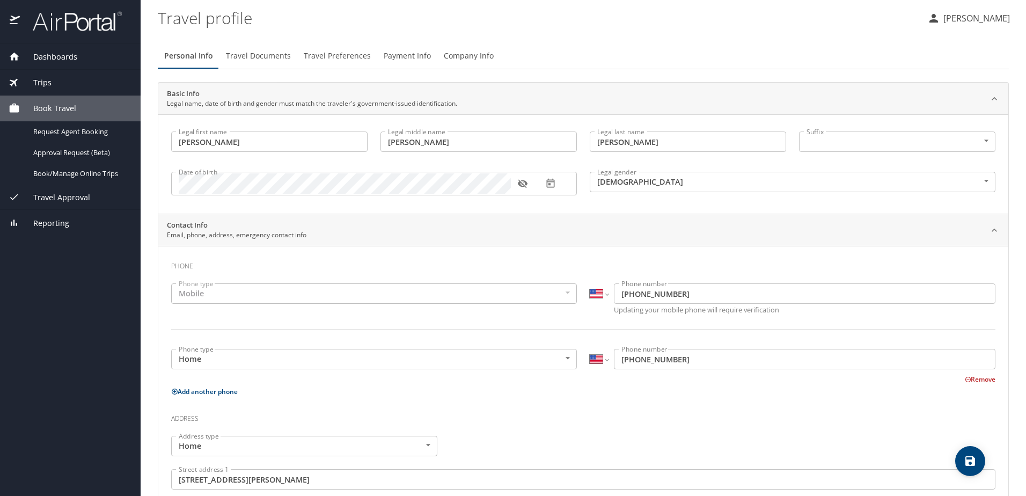
click at [50, 196] on span "Travel Approval" at bounding box center [55, 198] width 70 height 12
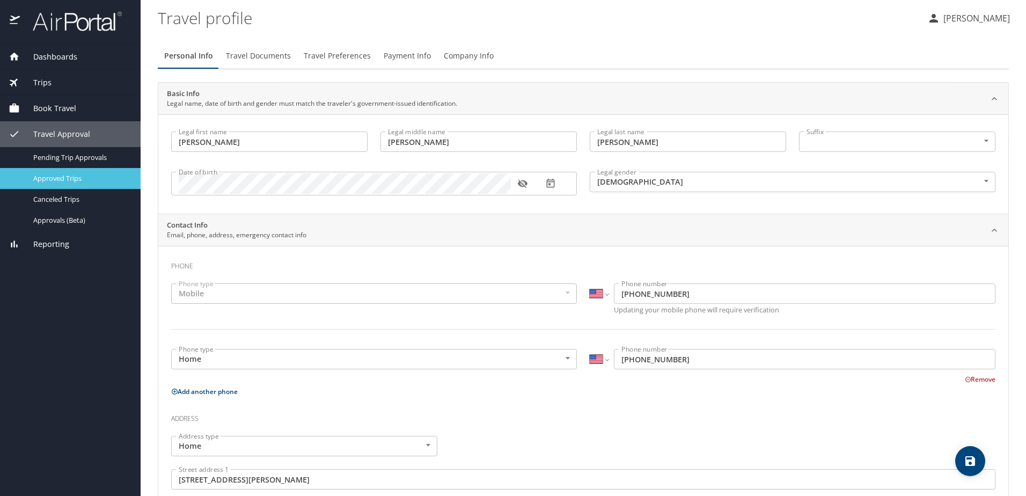
click at [66, 180] on span "Approved Trips" at bounding box center [80, 178] width 94 height 10
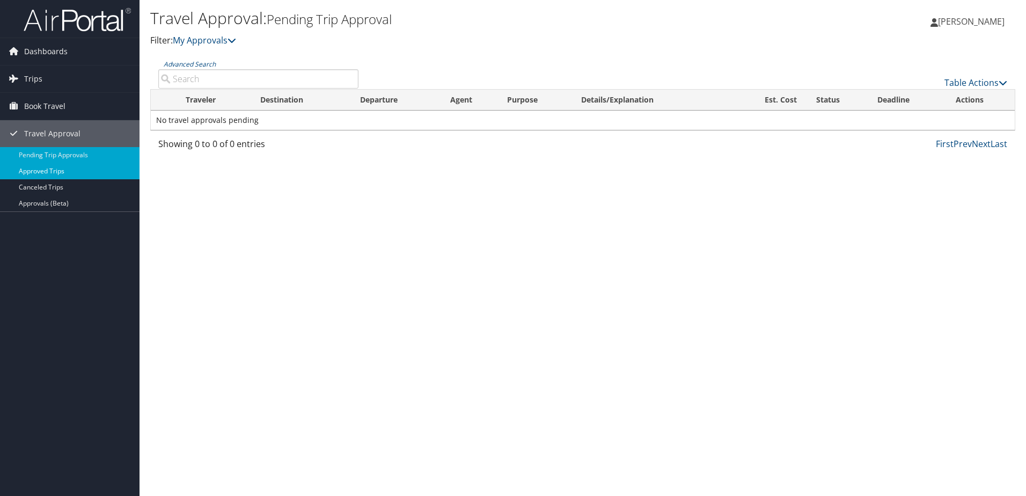
click at [55, 169] on link "Approved Trips" at bounding box center [70, 171] width 140 height 16
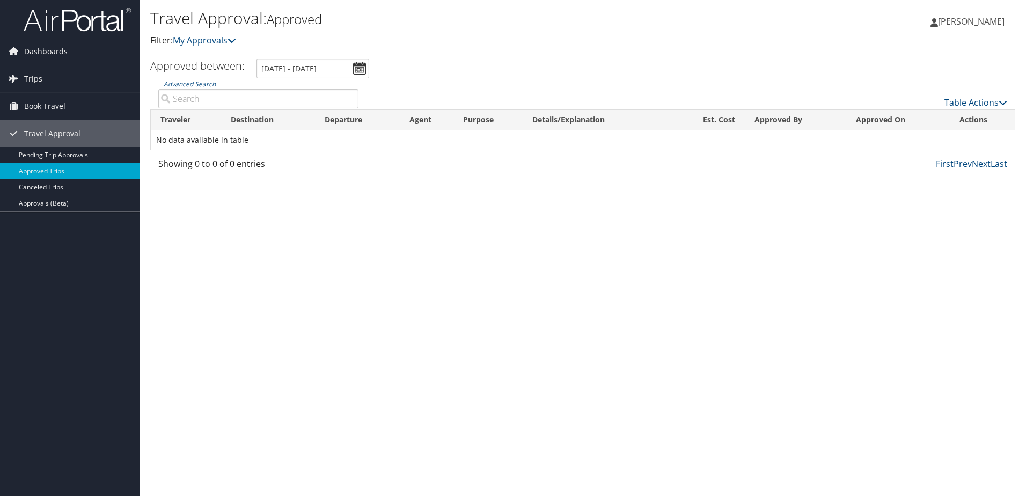
click at [188, 93] on input "Advanced Search" at bounding box center [258, 98] width 200 height 19
click at [218, 103] on input "Advanced Search" at bounding box center [258, 98] width 200 height 19
drag, startPoint x: 173, startPoint y: 100, endPoint x: 179, endPoint y: 97, distance: 6.7
click at [173, 100] on input "Advanced Search" at bounding box center [258, 98] width 200 height 19
type input "33666"
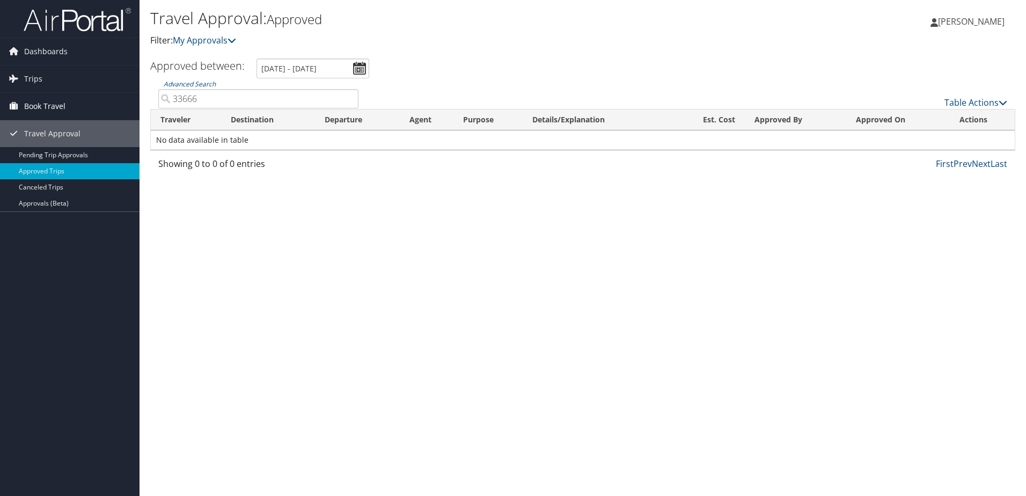
click at [33, 106] on span "Book Travel" at bounding box center [44, 106] width 41 height 27
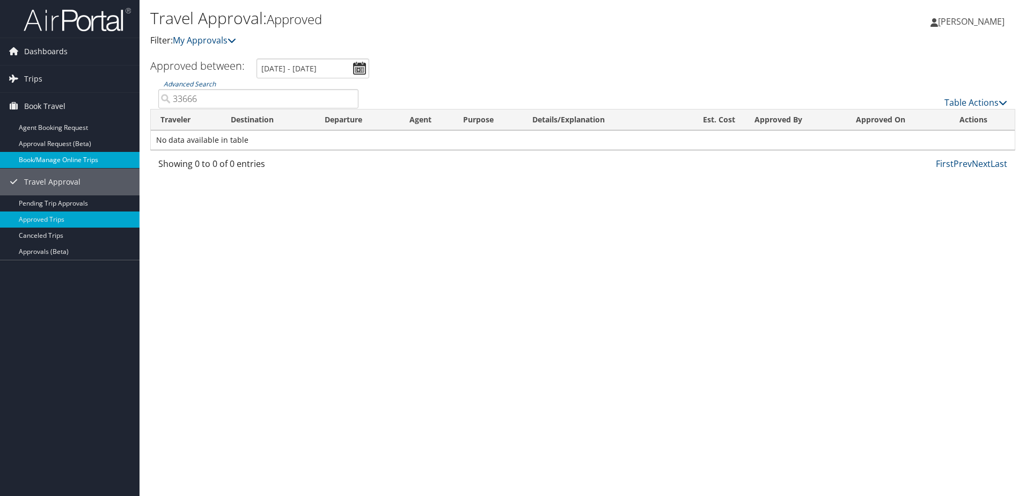
click at [53, 162] on link "Book/Manage Online Trips" at bounding box center [70, 160] width 140 height 16
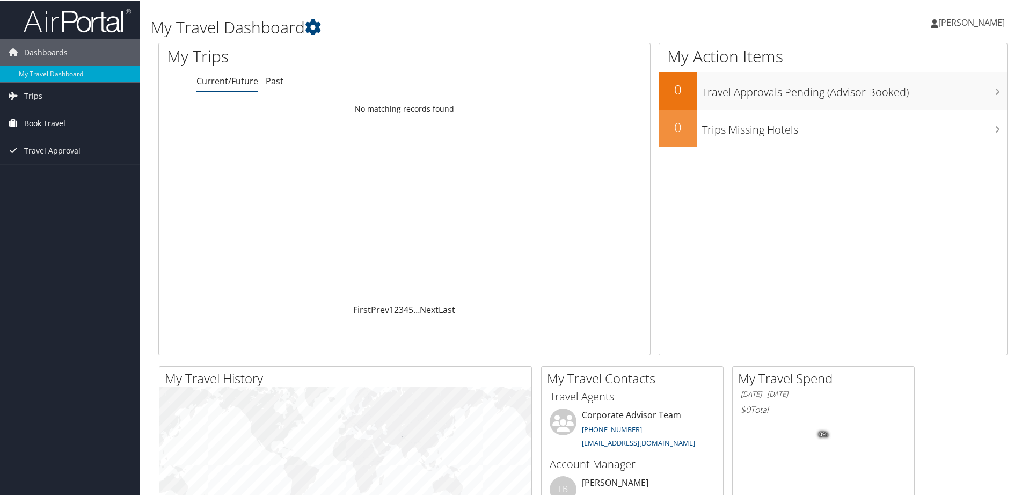
click at [45, 123] on span "Book Travel" at bounding box center [44, 122] width 41 height 27
click at [41, 177] on link "Book/Manage Online Trips" at bounding box center [70, 176] width 140 height 16
click at [33, 98] on span "Trips" at bounding box center [33, 95] width 18 height 27
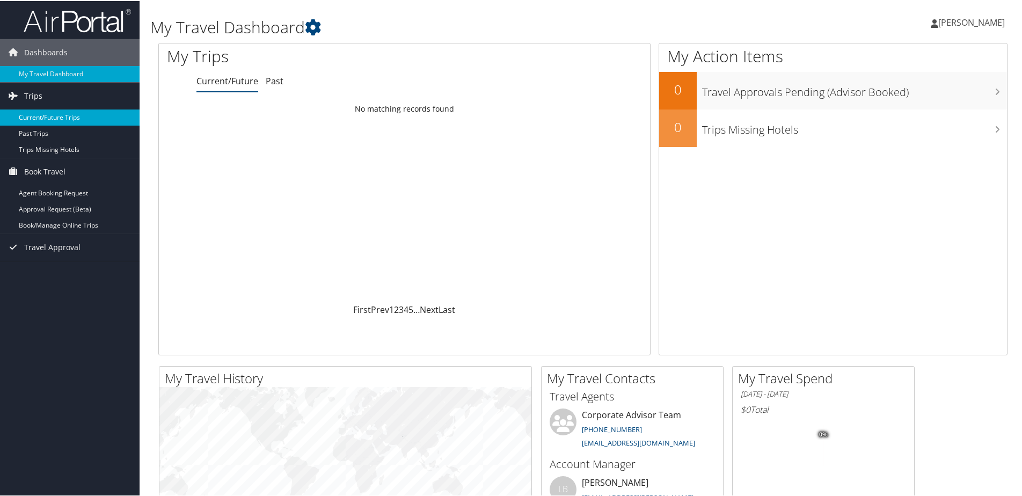
click at [41, 115] on link "Current/Future Trips" at bounding box center [70, 116] width 140 height 16
